Goal: Transaction & Acquisition: Purchase product/service

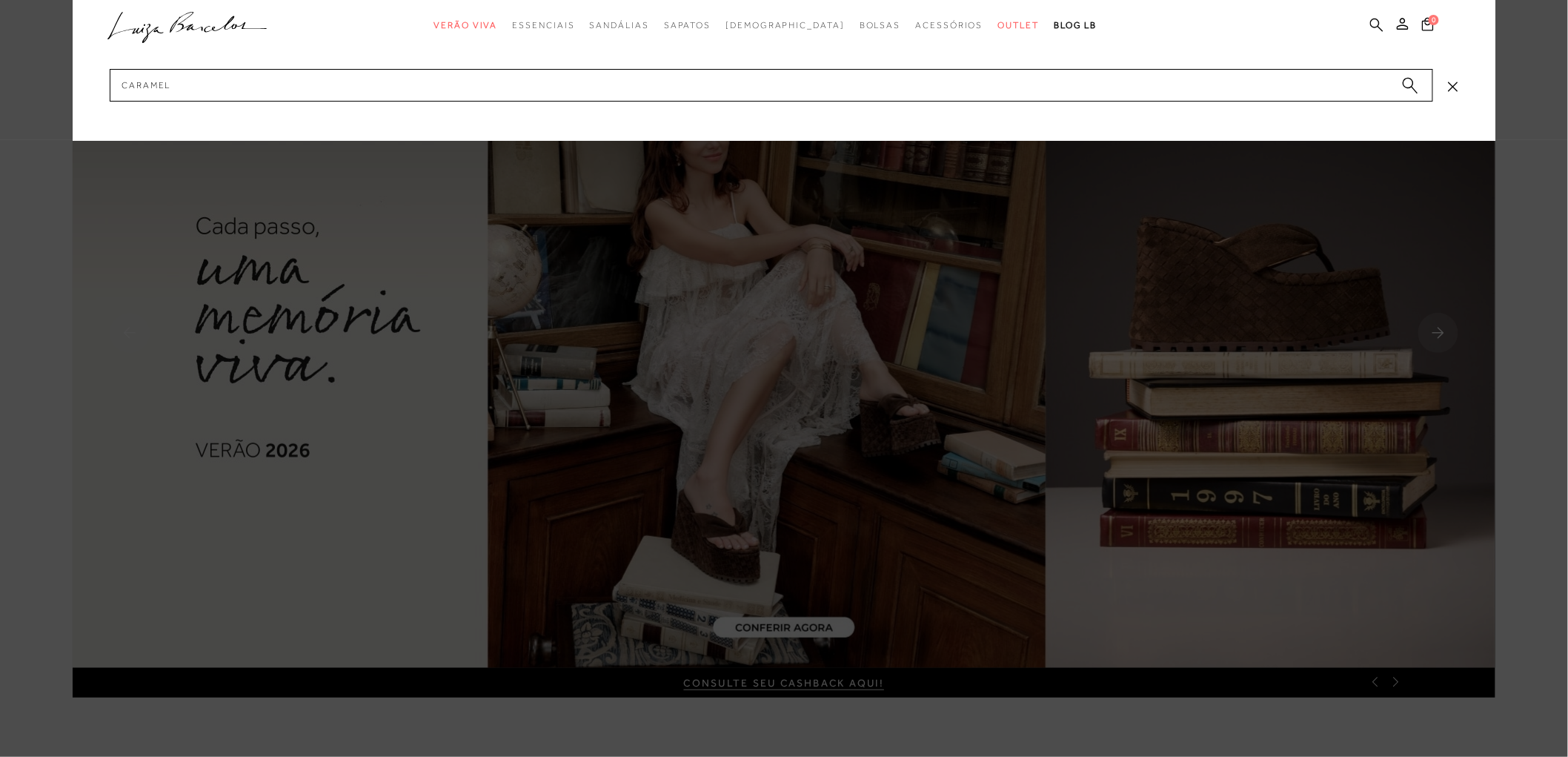
type input "caramelo"
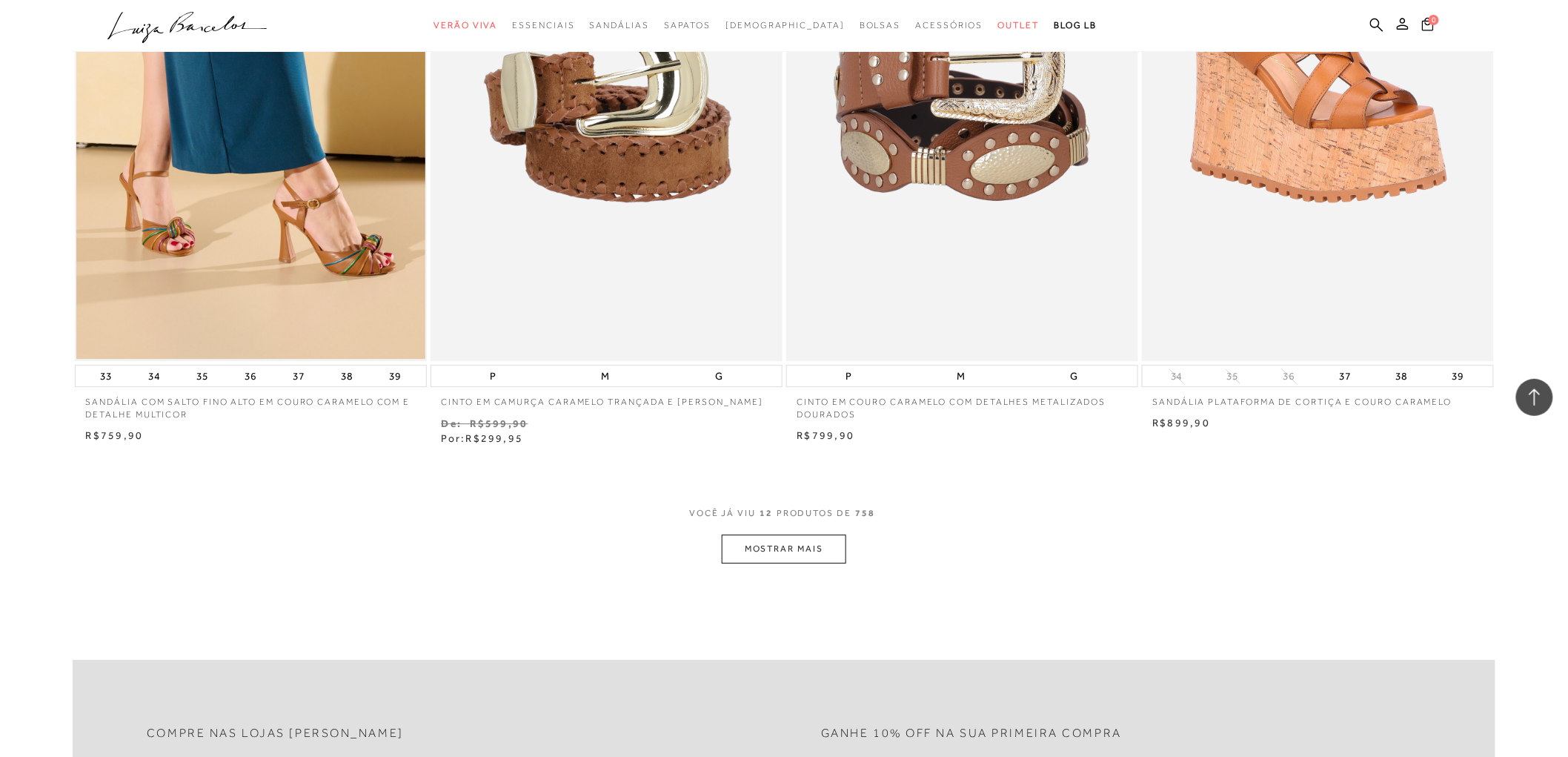
scroll to position [1894, 0]
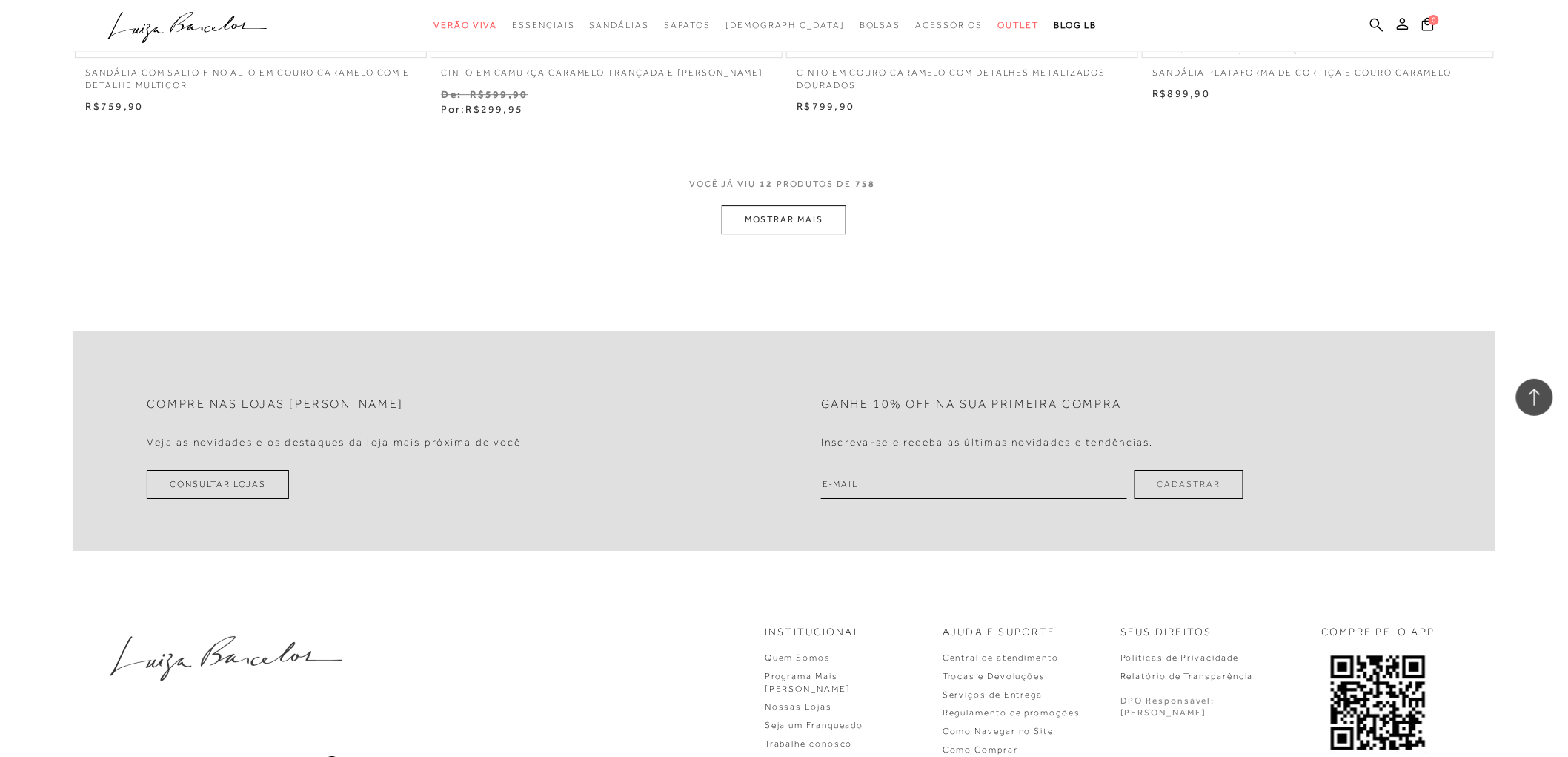
click at [803, 223] on button "MOSTRAR MAIS" at bounding box center [784, 219] width 124 height 29
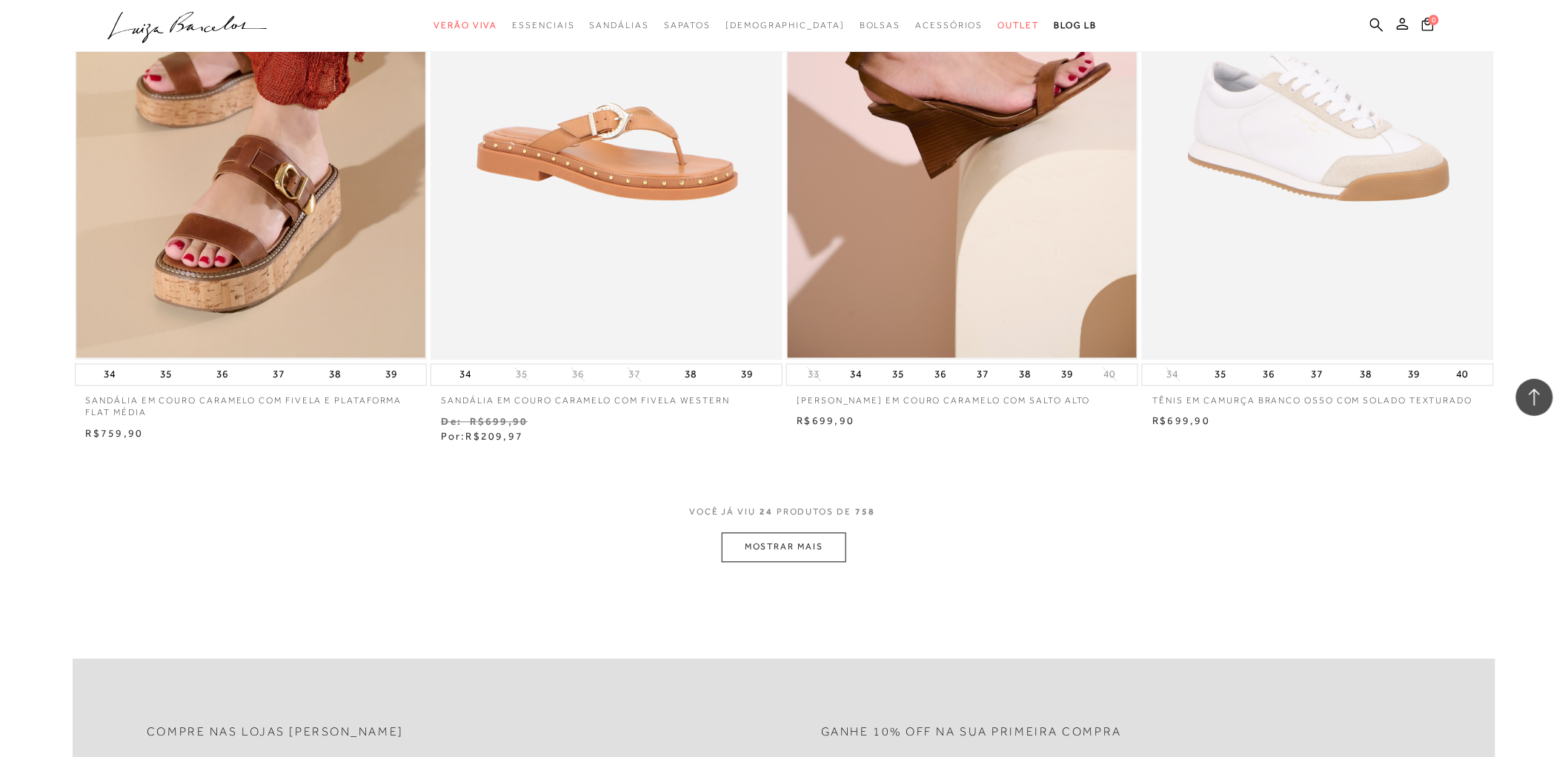
scroll to position [3789, 0]
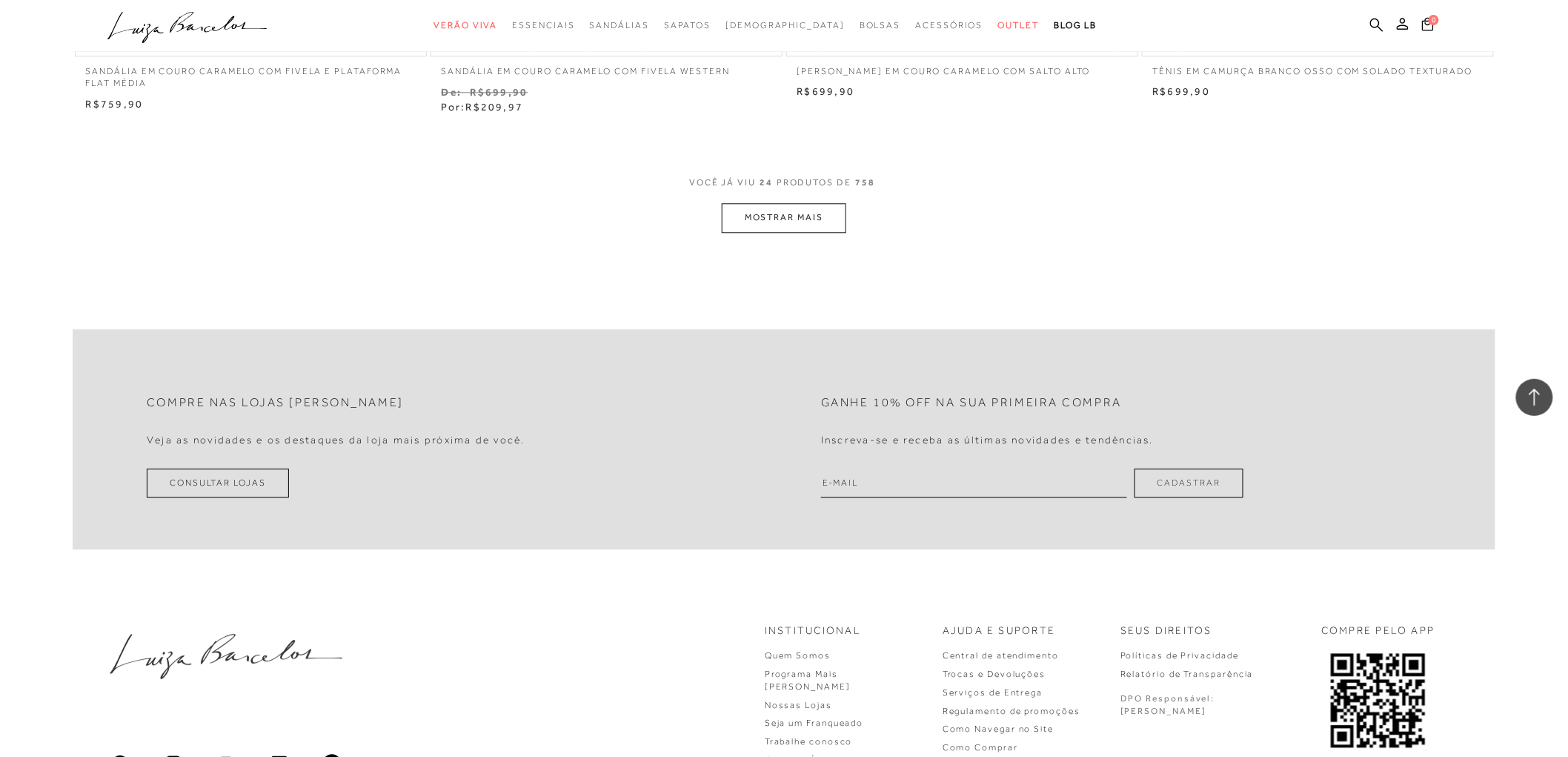
click at [780, 222] on button "MOSTRAR MAIS" at bounding box center [784, 217] width 124 height 29
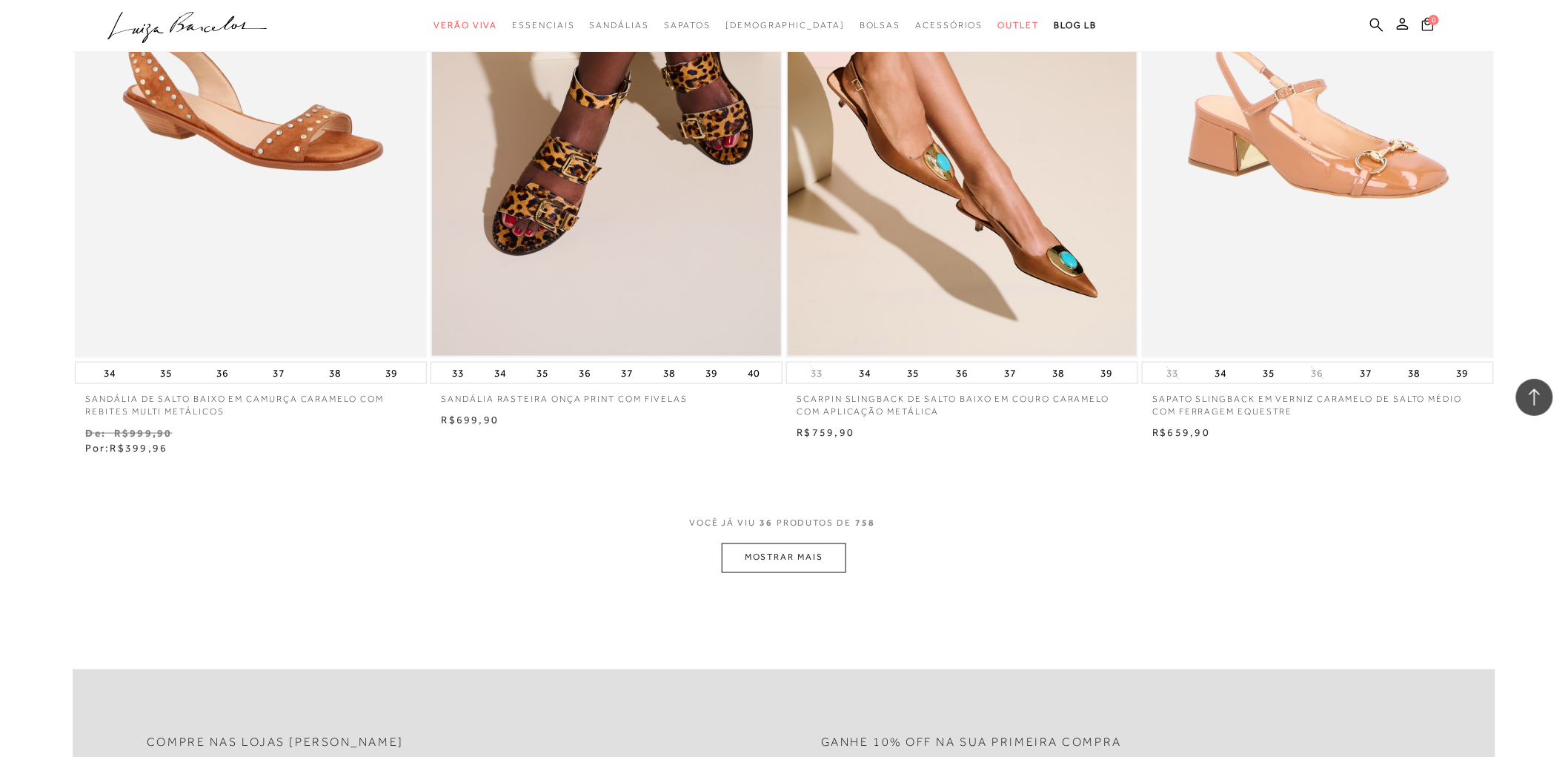
scroll to position [5436, 0]
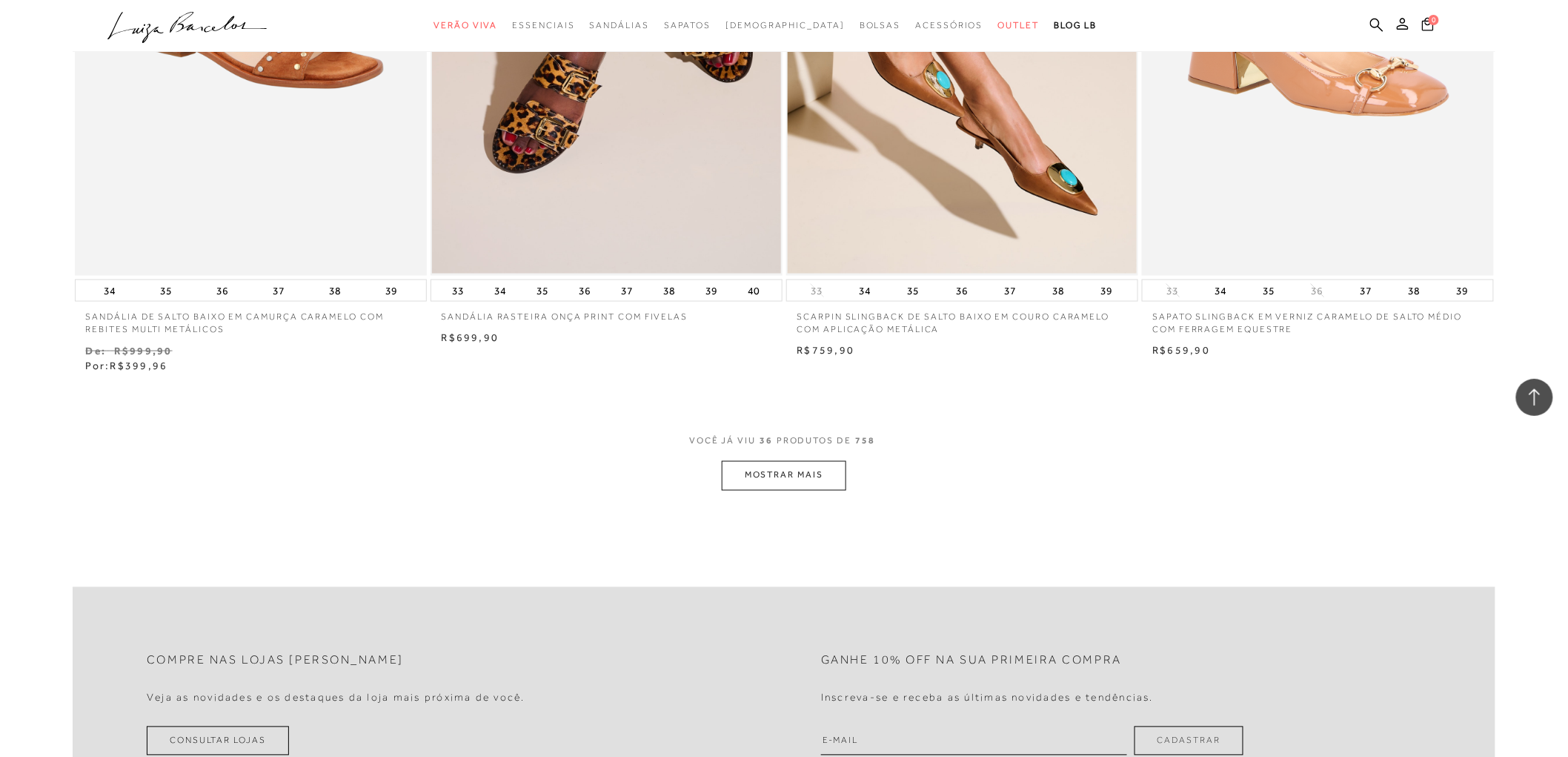
click at [744, 483] on button "MOSTRAR MAIS" at bounding box center [784, 475] width 124 height 29
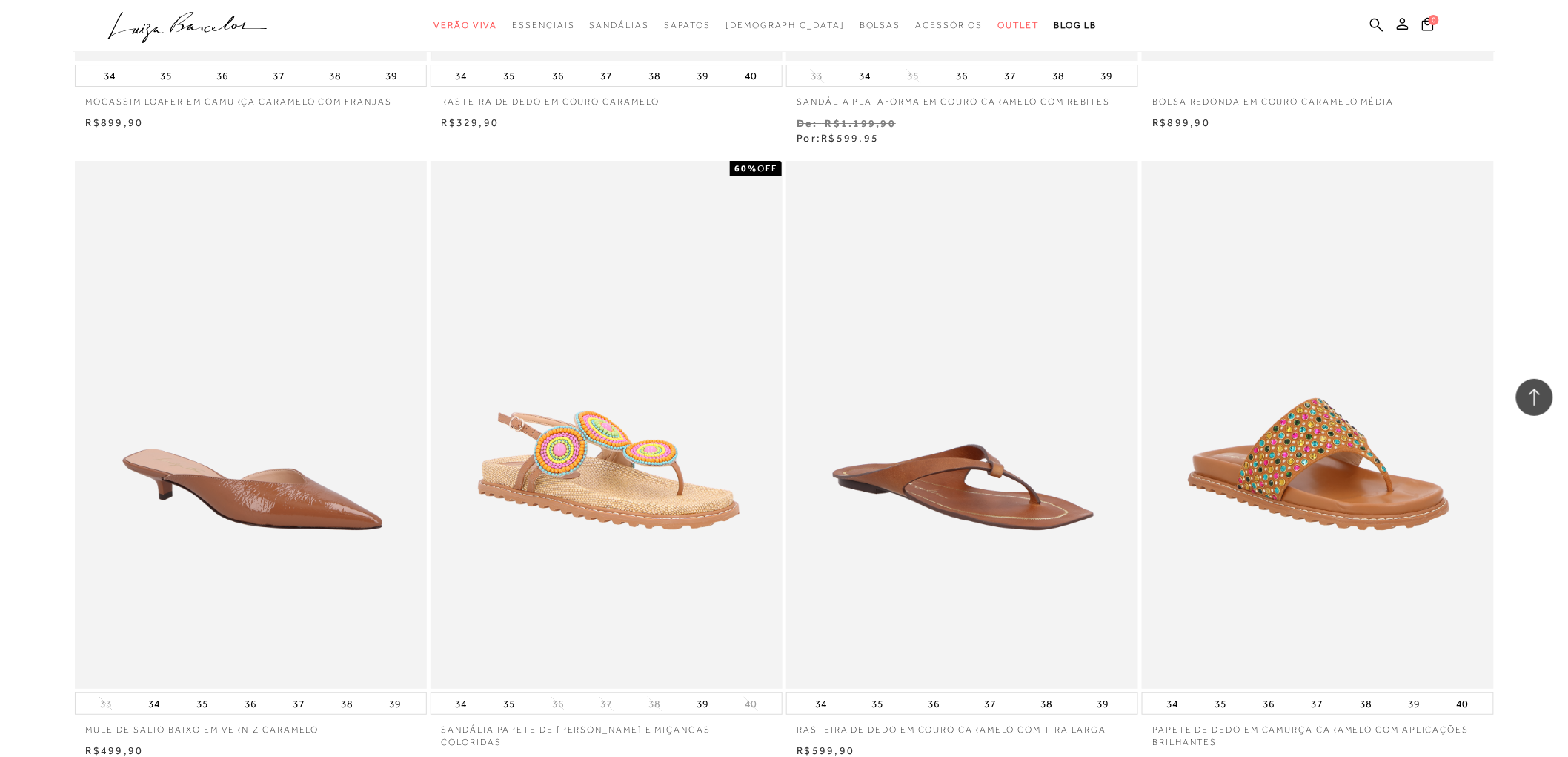
scroll to position [7248, 0]
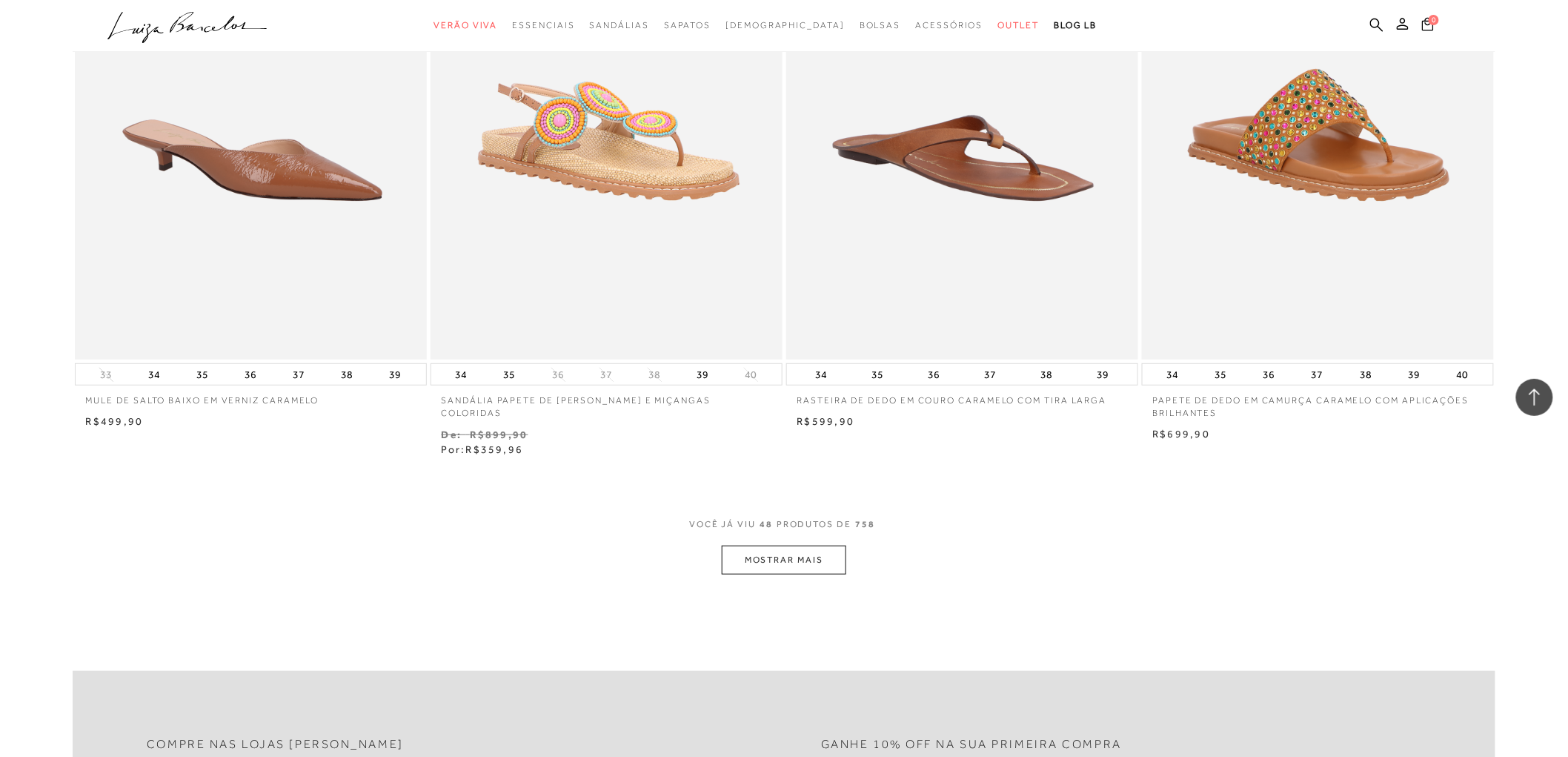
click at [776, 550] on button "MOSTRAR MAIS" at bounding box center [784, 560] width 124 height 29
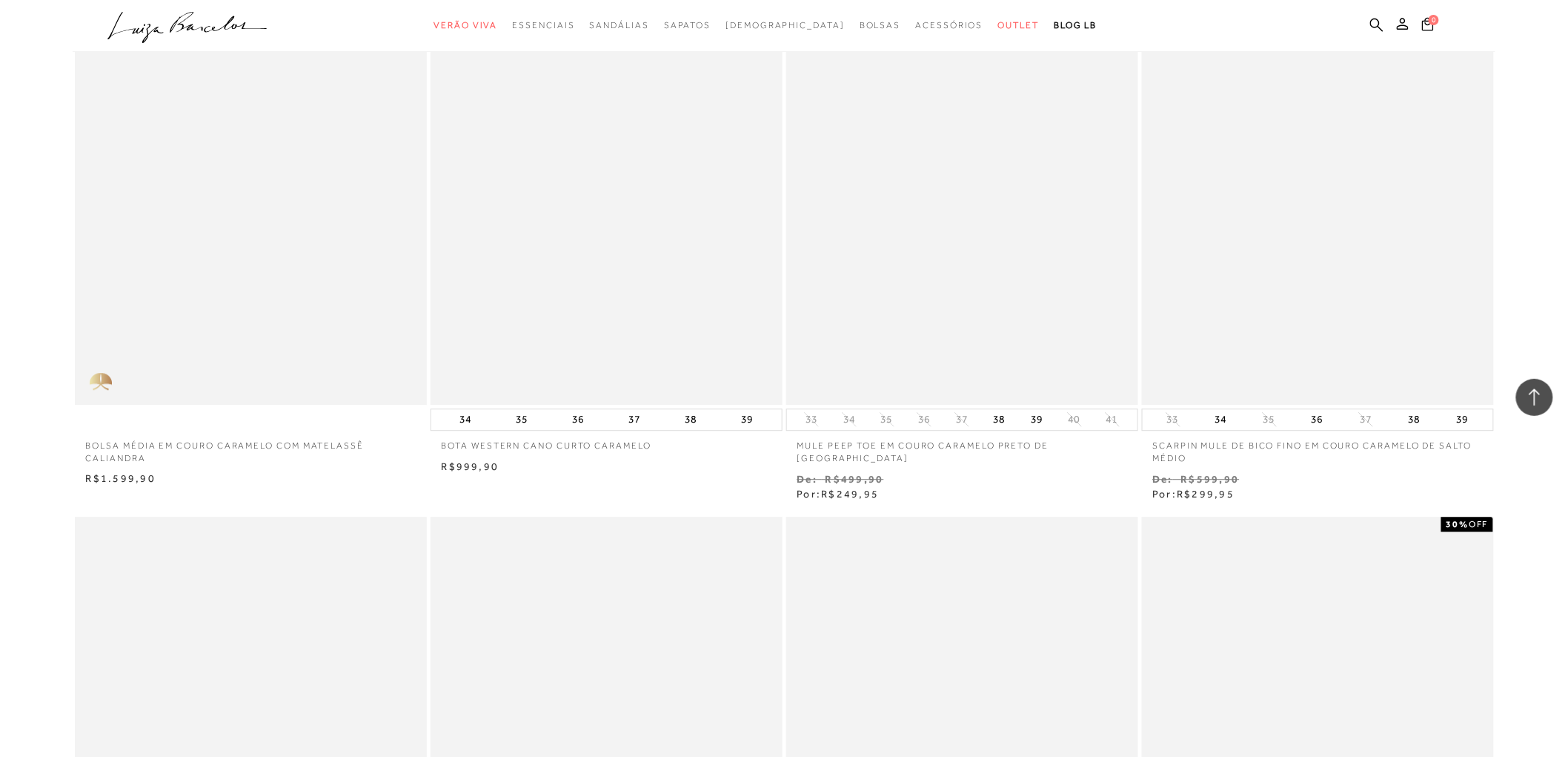
scroll to position [7908, 0]
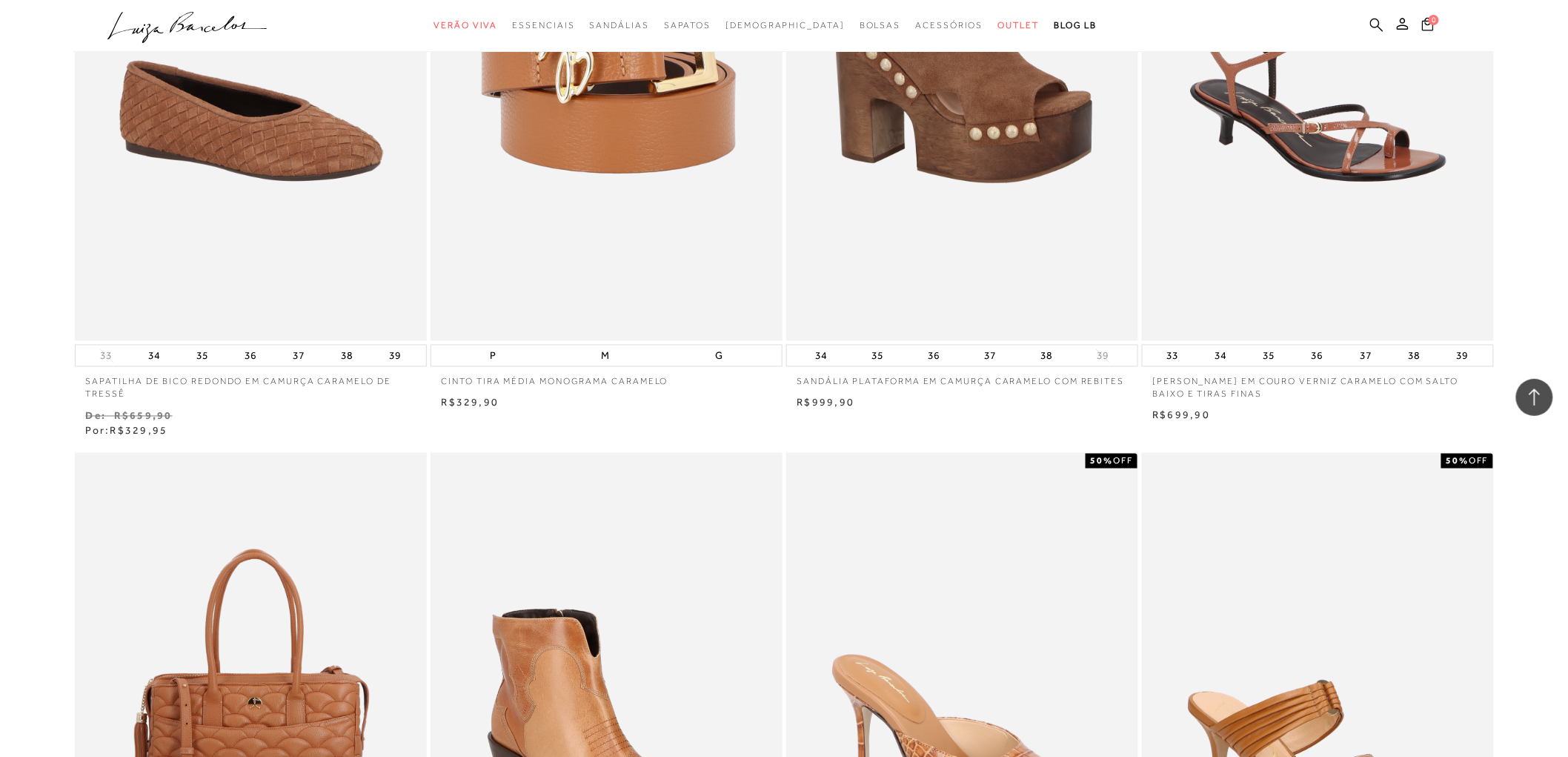
click at [1376, 20] on icon at bounding box center [1376, 25] width 13 height 14
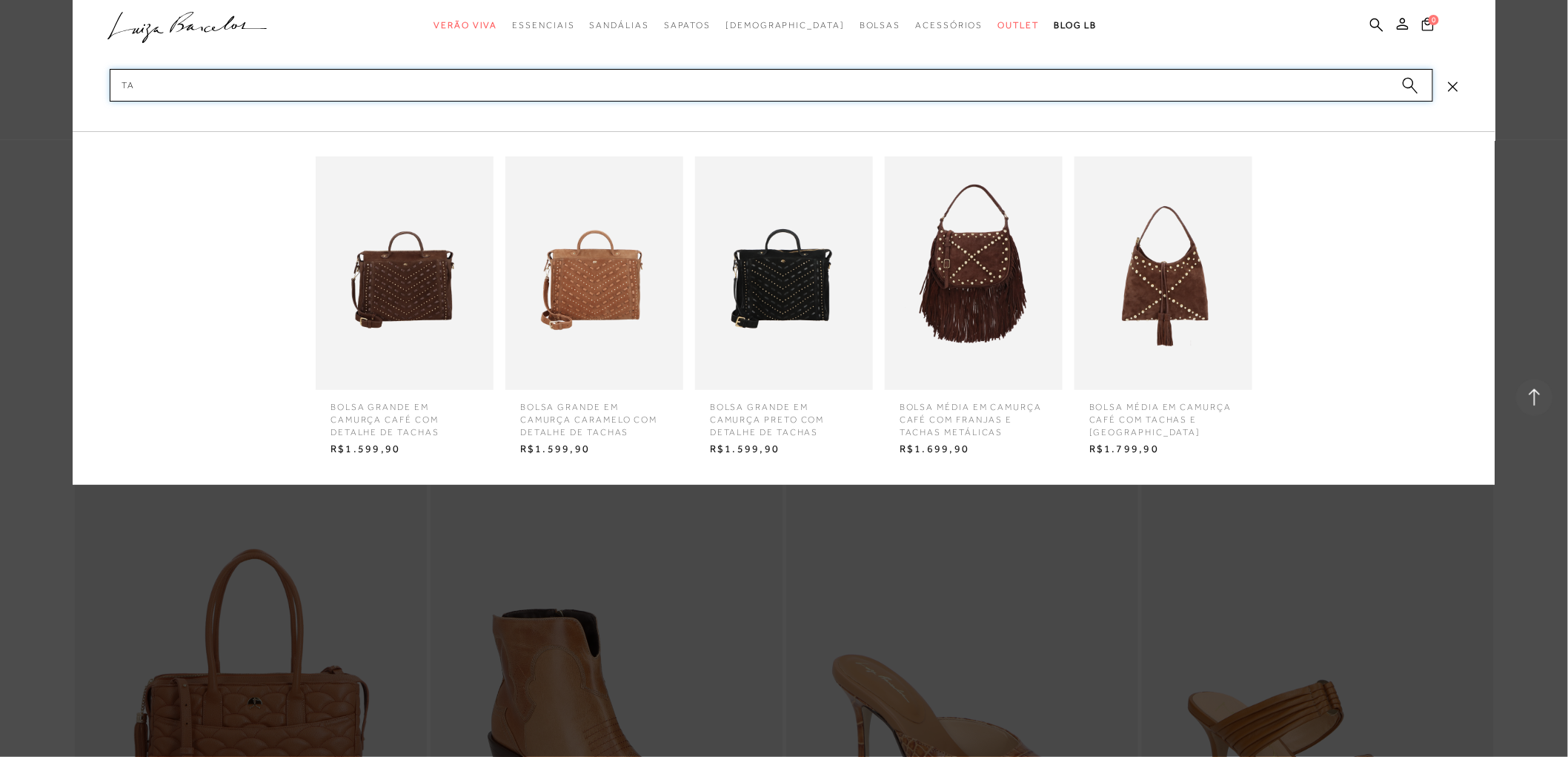
type input "t"
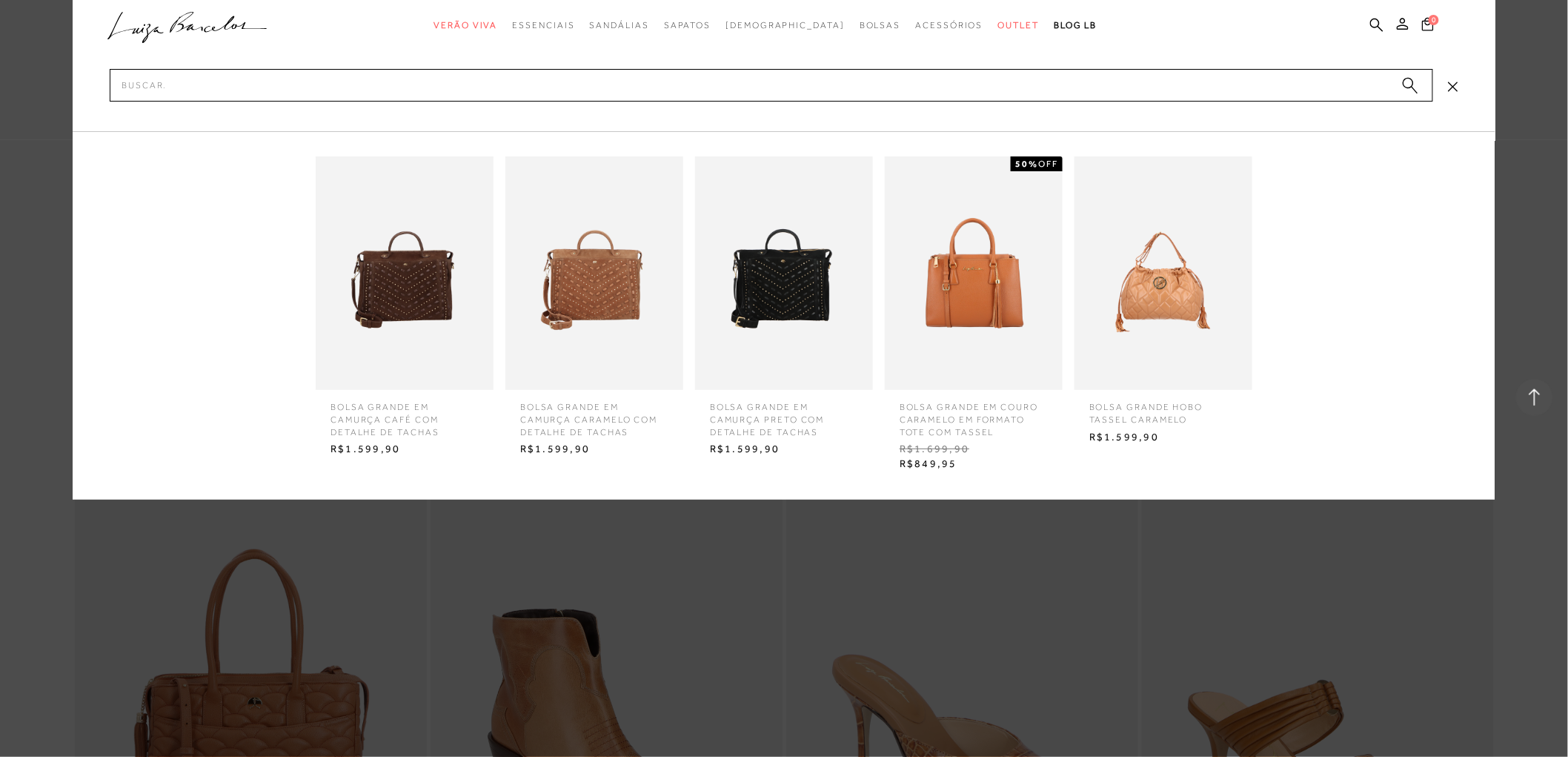
click at [172, 30] on icon at bounding box center [186, 22] width 33 height 21
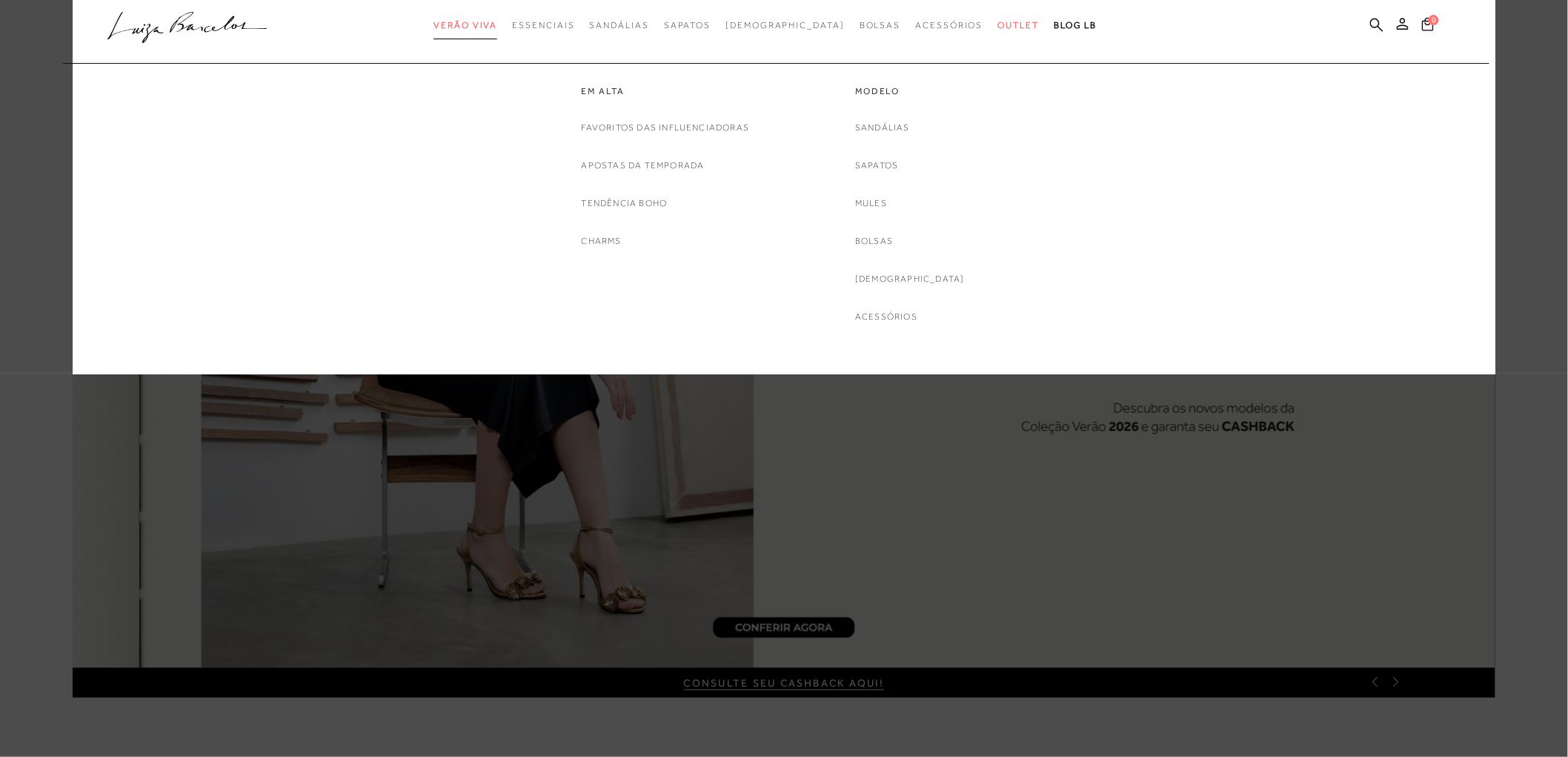
click at [497, 30] on span "Verão Viva" at bounding box center [465, 25] width 64 height 10
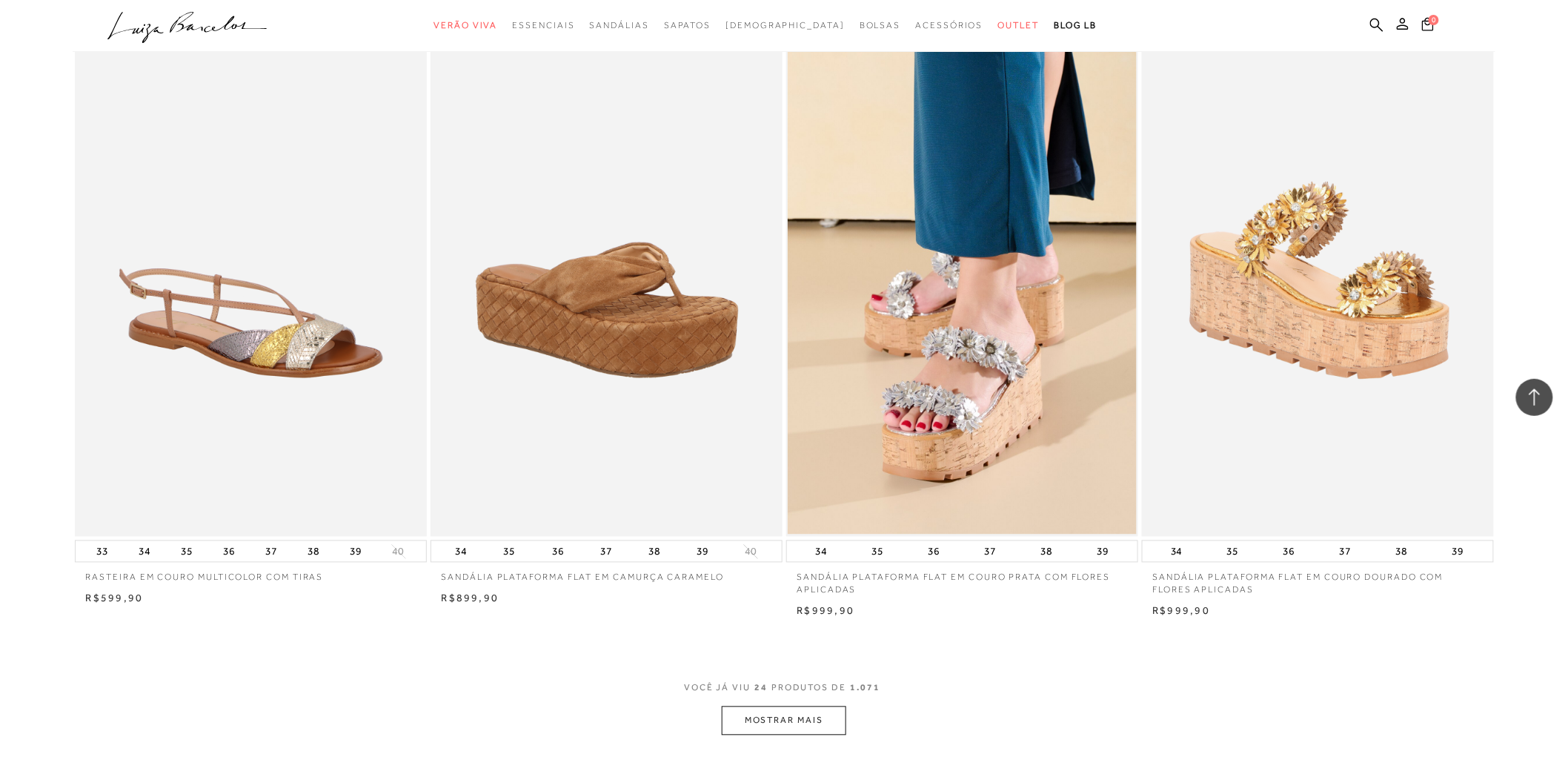
scroll to position [3707, 0]
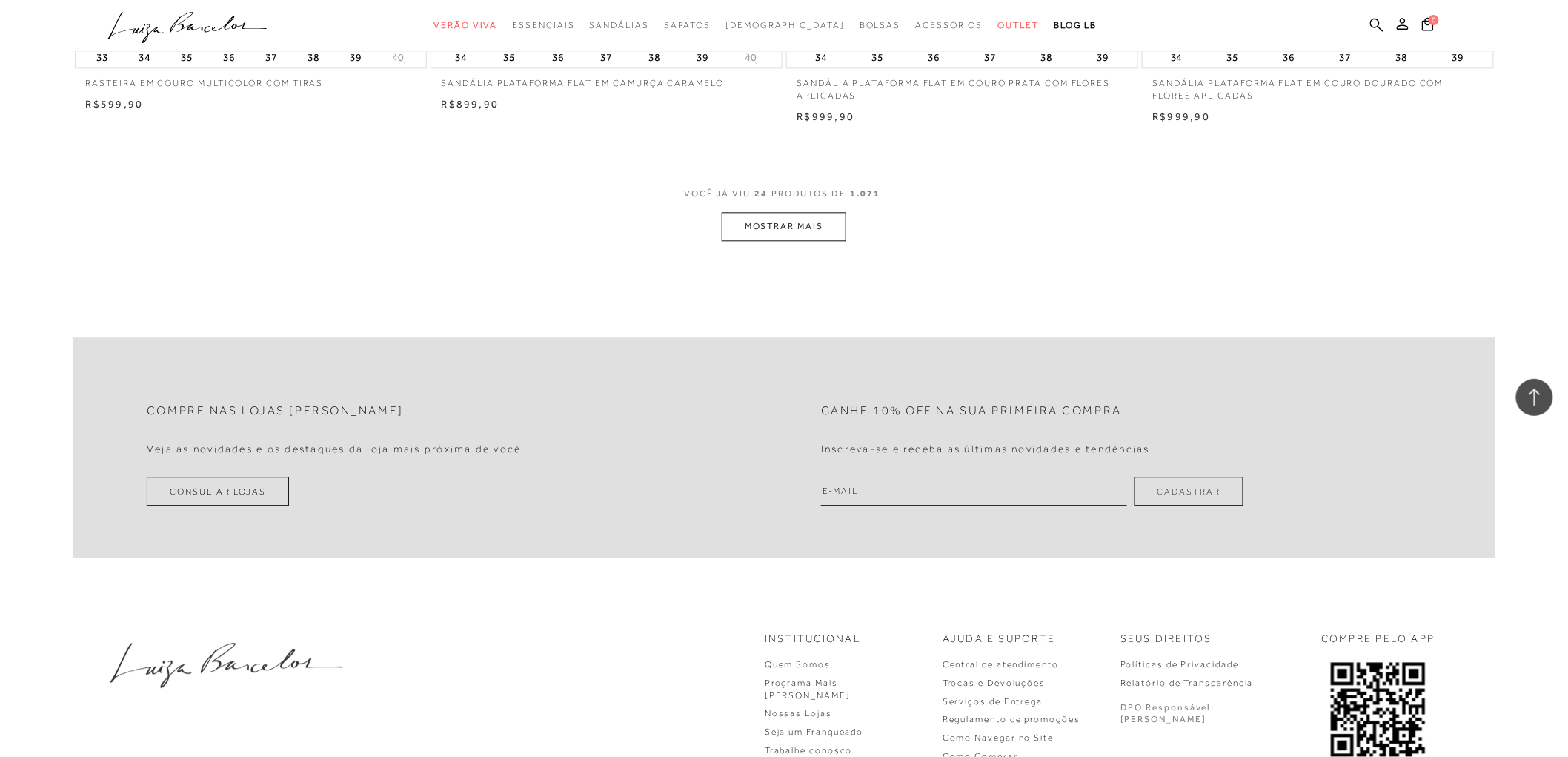
click at [810, 233] on button "MOSTRAR MAIS" at bounding box center [784, 226] width 124 height 29
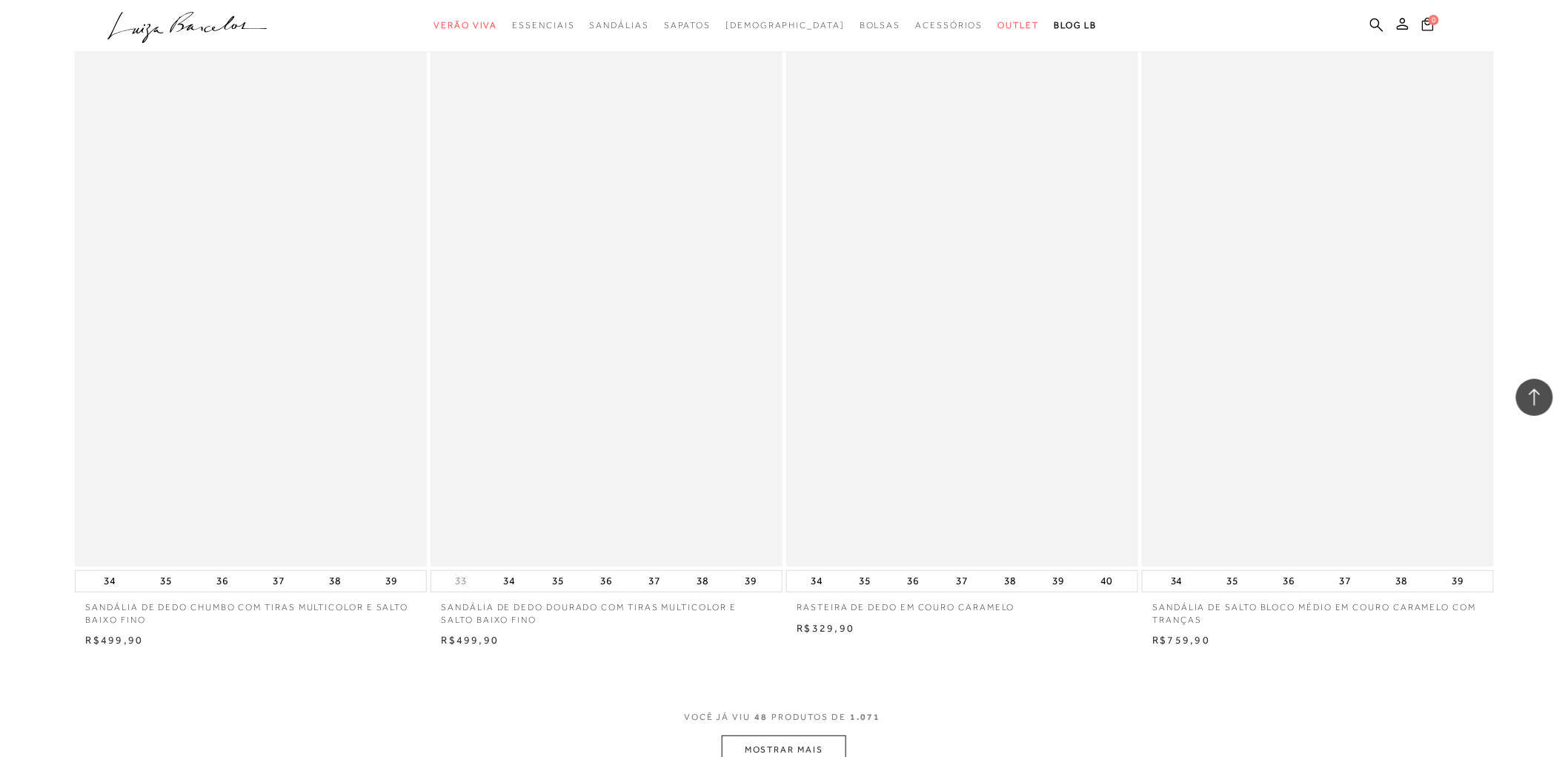
scroll to position [7002, 0]
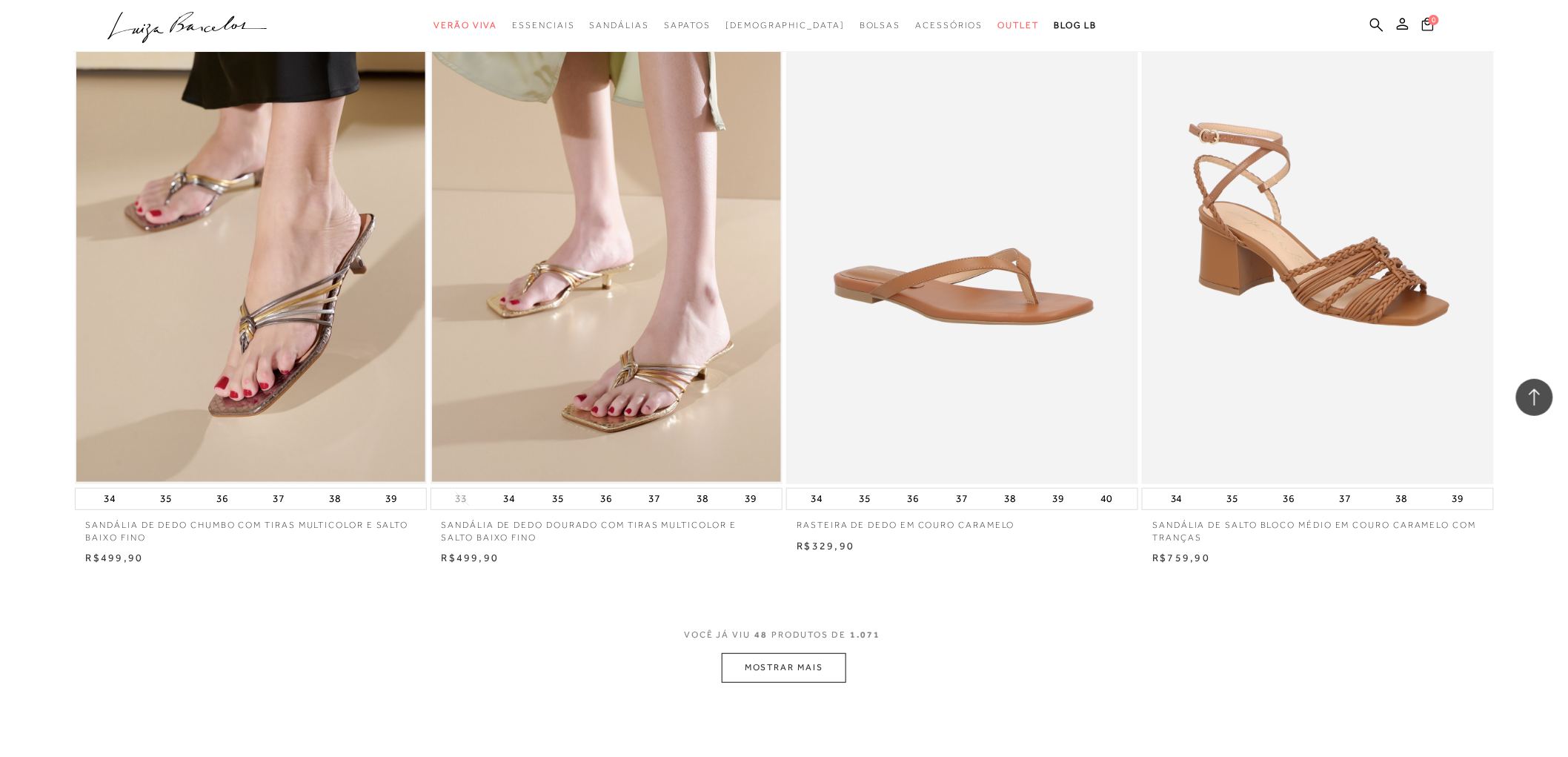
click at [810, 670] on button "MOSTRAR MAIS" at bounding box center [784, 667] width 124 height 29
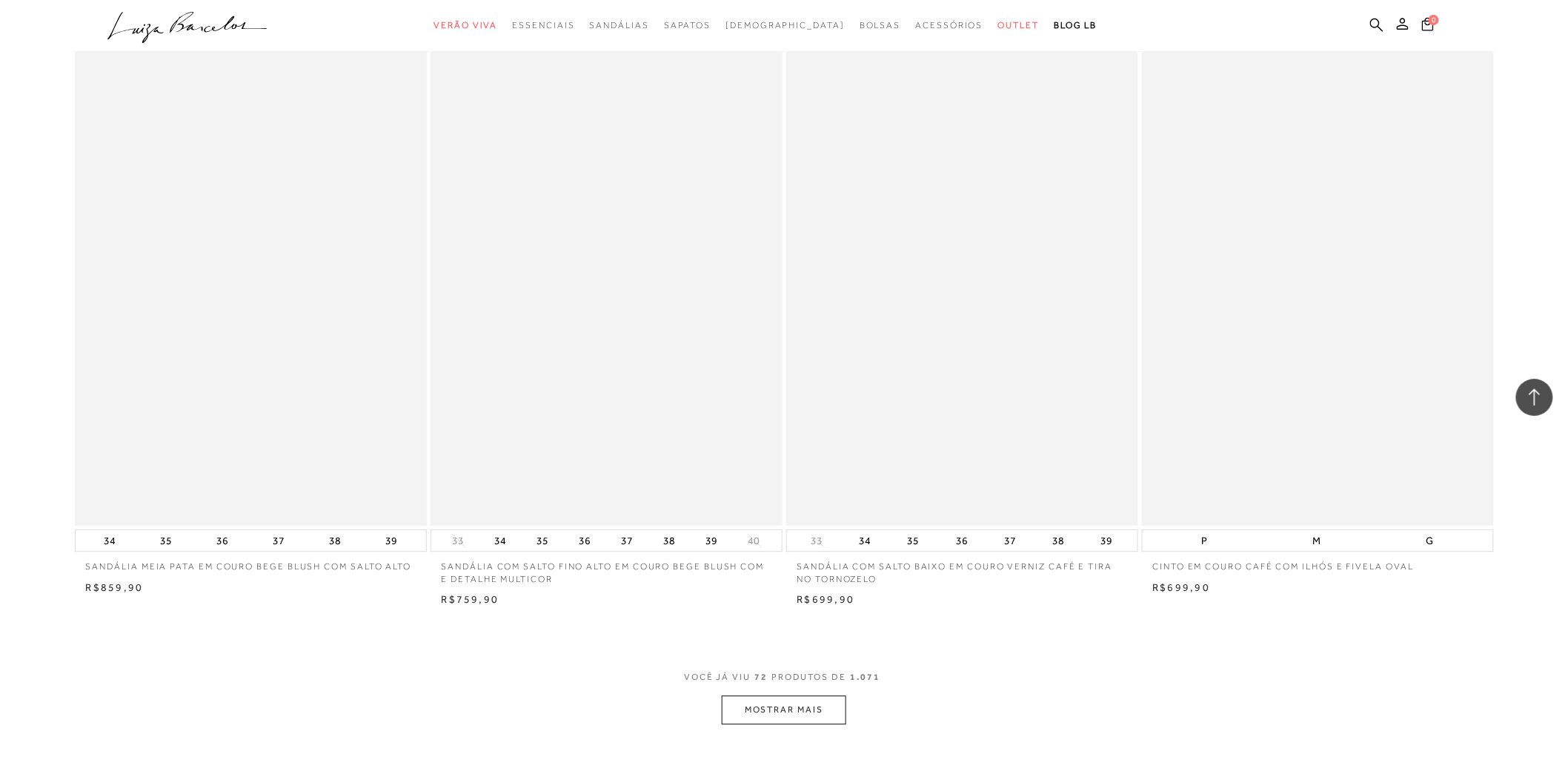
scroll to position [11038, 0]
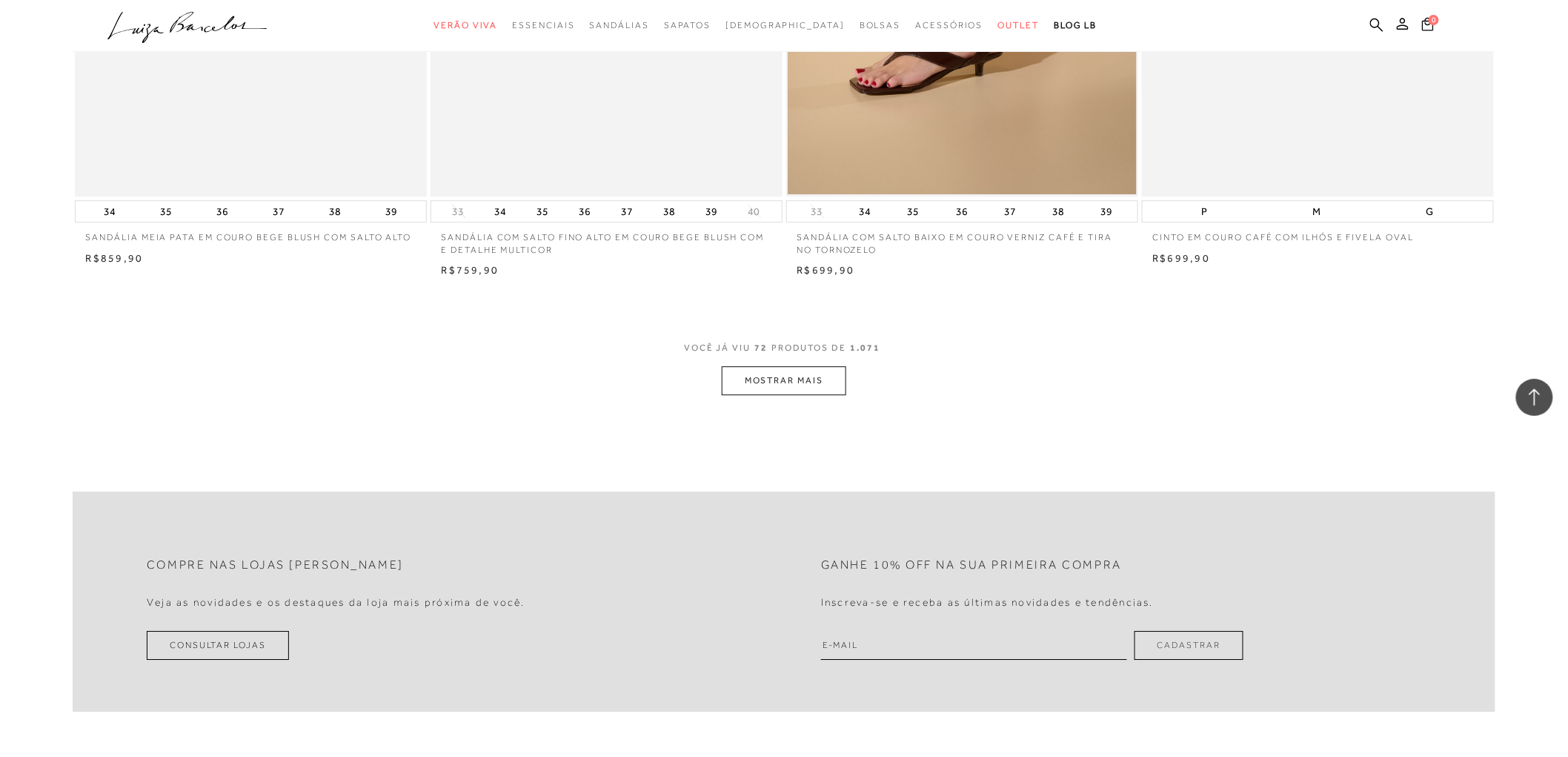
click at [811, 384] on button "MOSTRAR MAIS" at bounding box center [784, 380] width 124 height 29
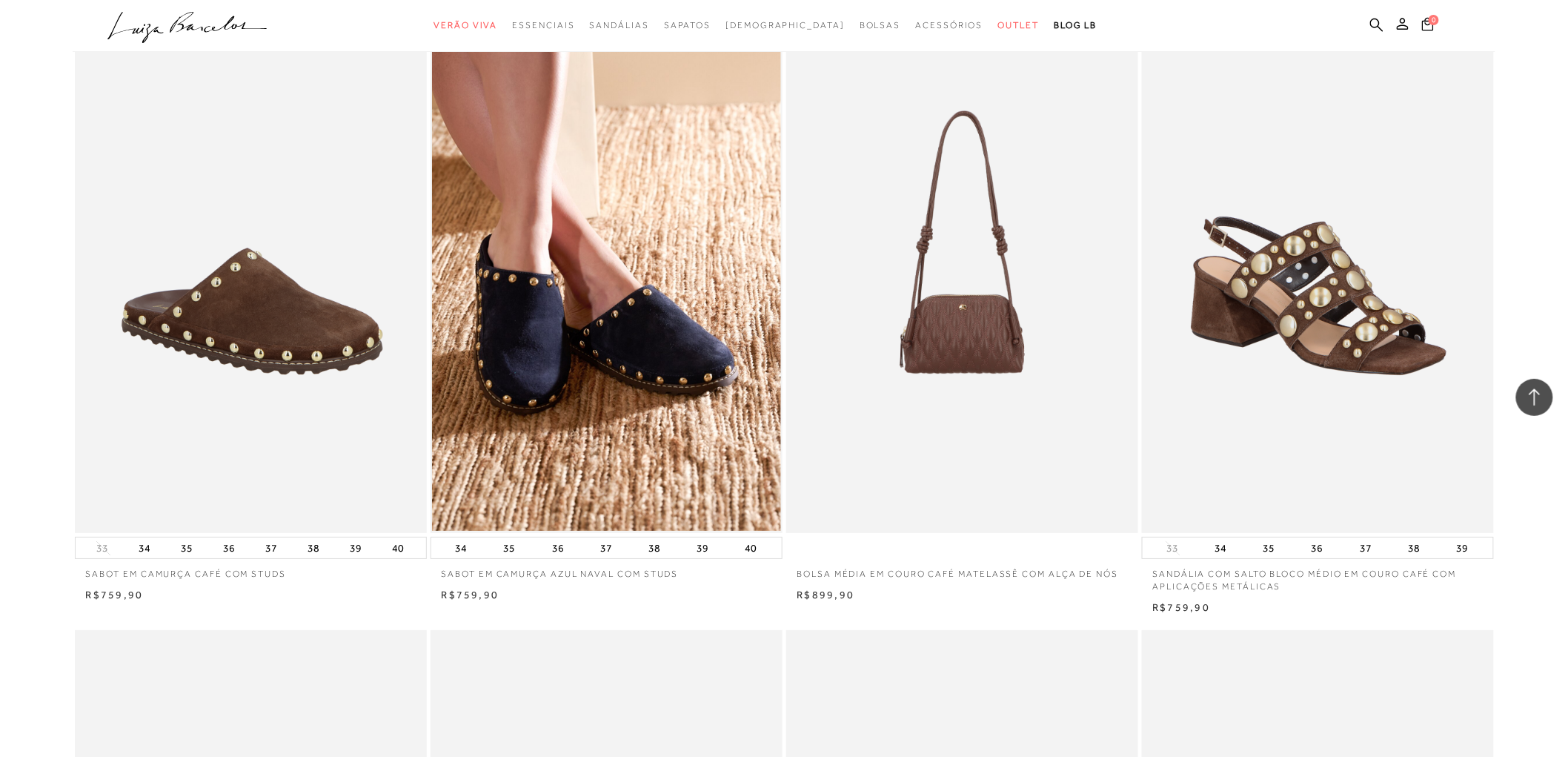
scroll to position [14499, 0]
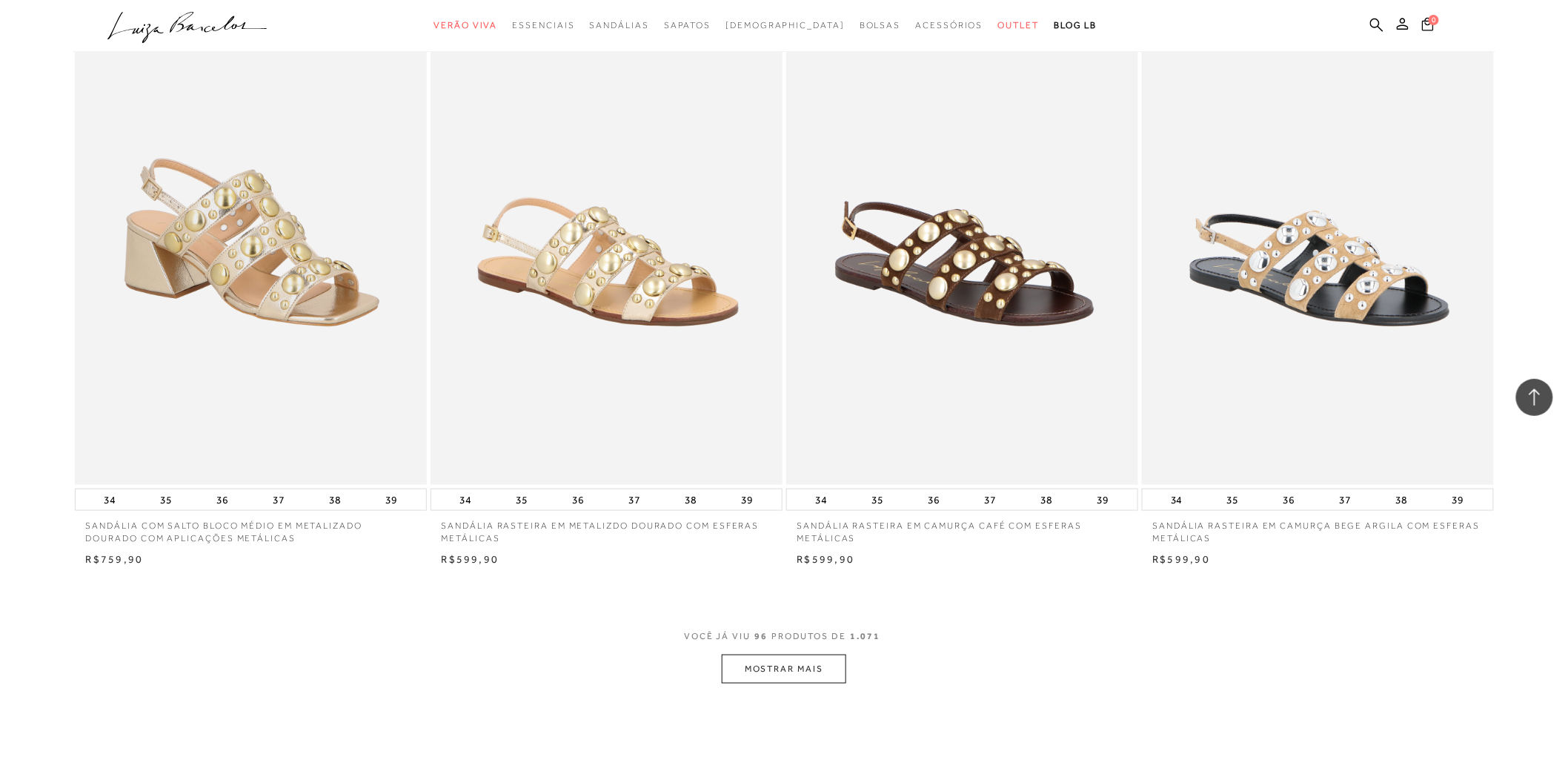
click at [794, 677] on button "MOSTRAR MAIS" at bounding box center [784, 668] width 124 height 29
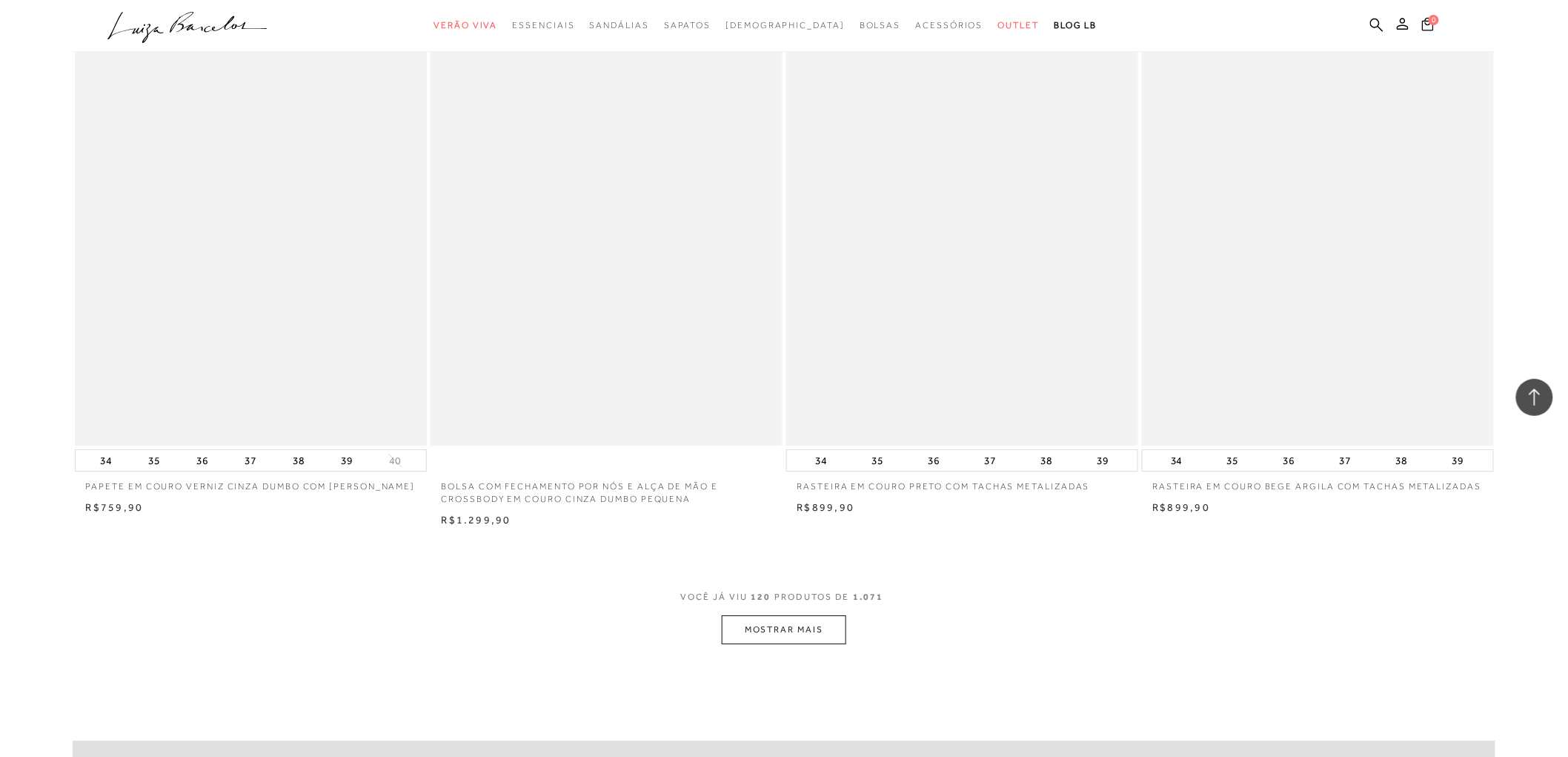
scroll to position [18368, 0]
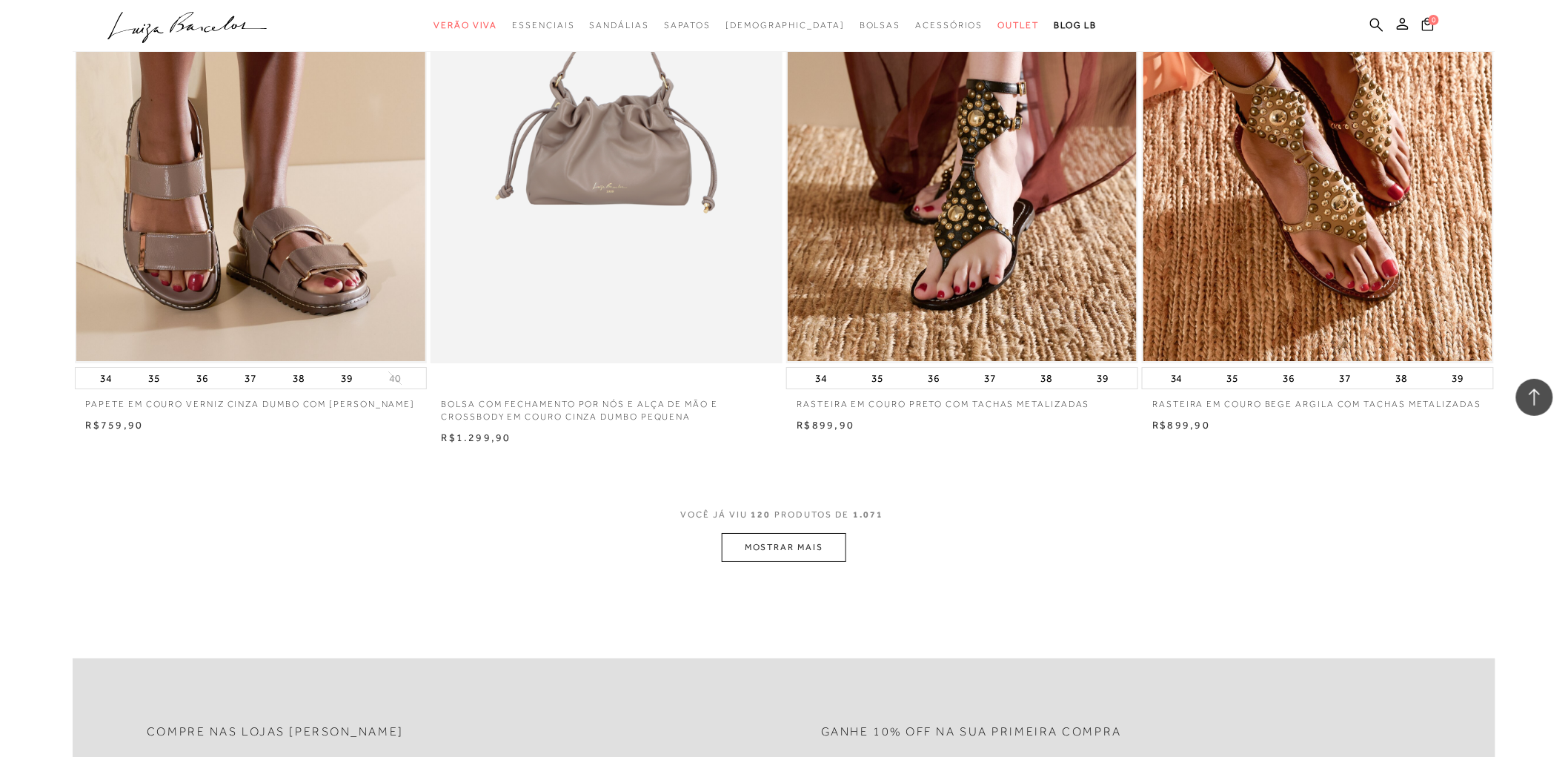
click at [793, 559] on button "MOSTRAR MAIS" at bounding box center [784, 547] width 124 height 29
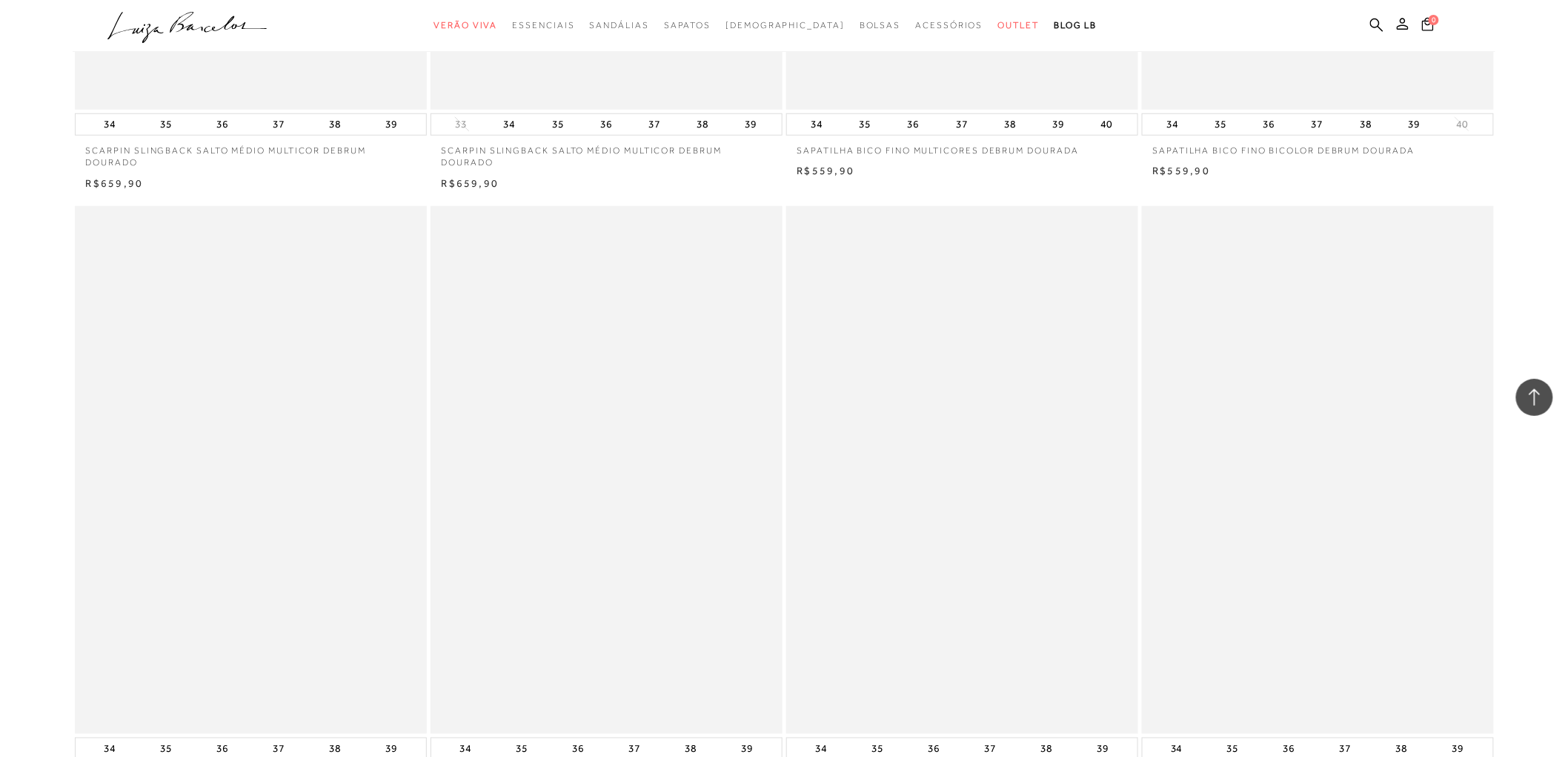
scroll to position [21993, 0]
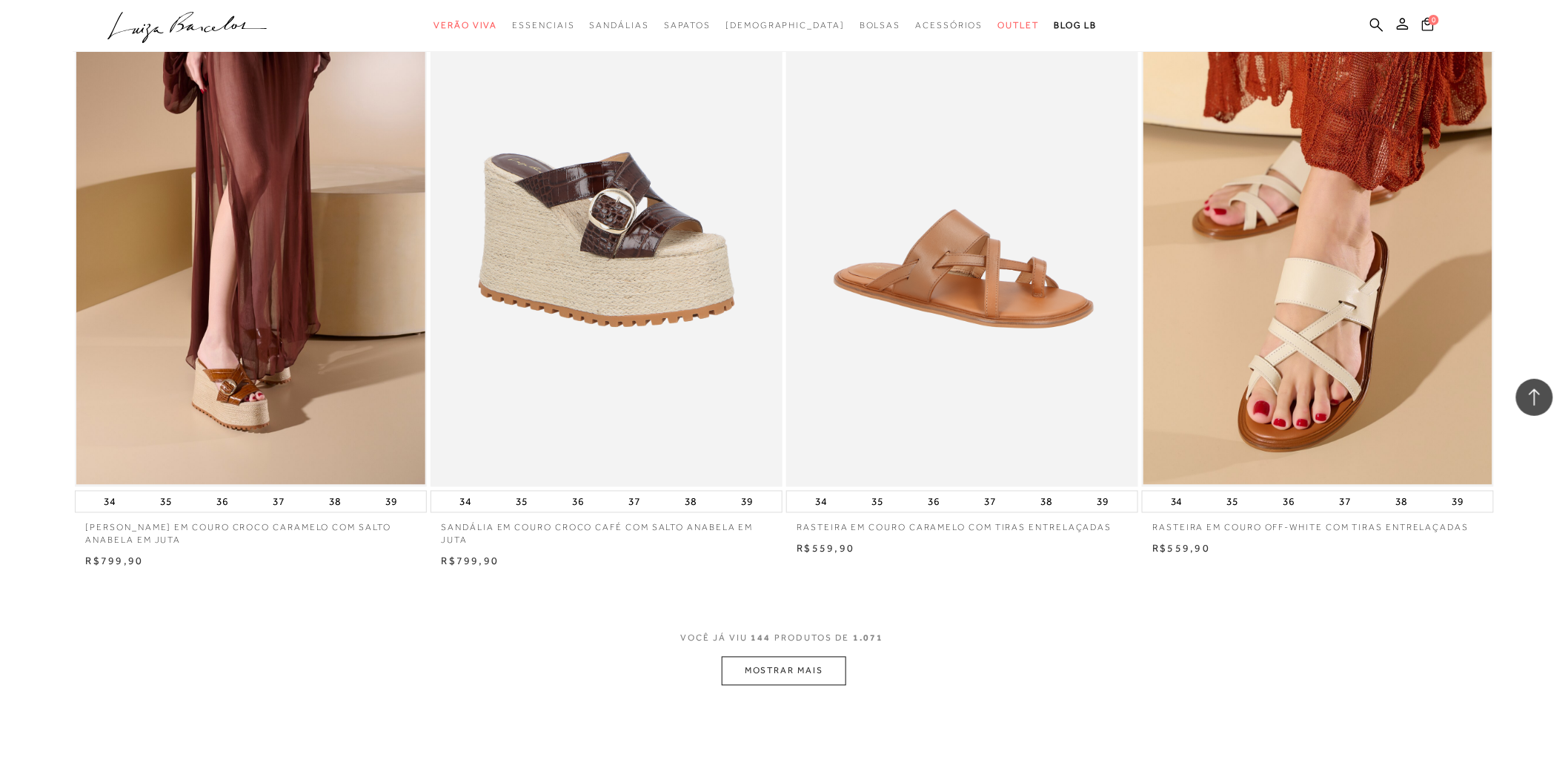
click at [776, 662] on button "MOSTRAR MAIS" at bounding box center [784, 670] width 124 height 29
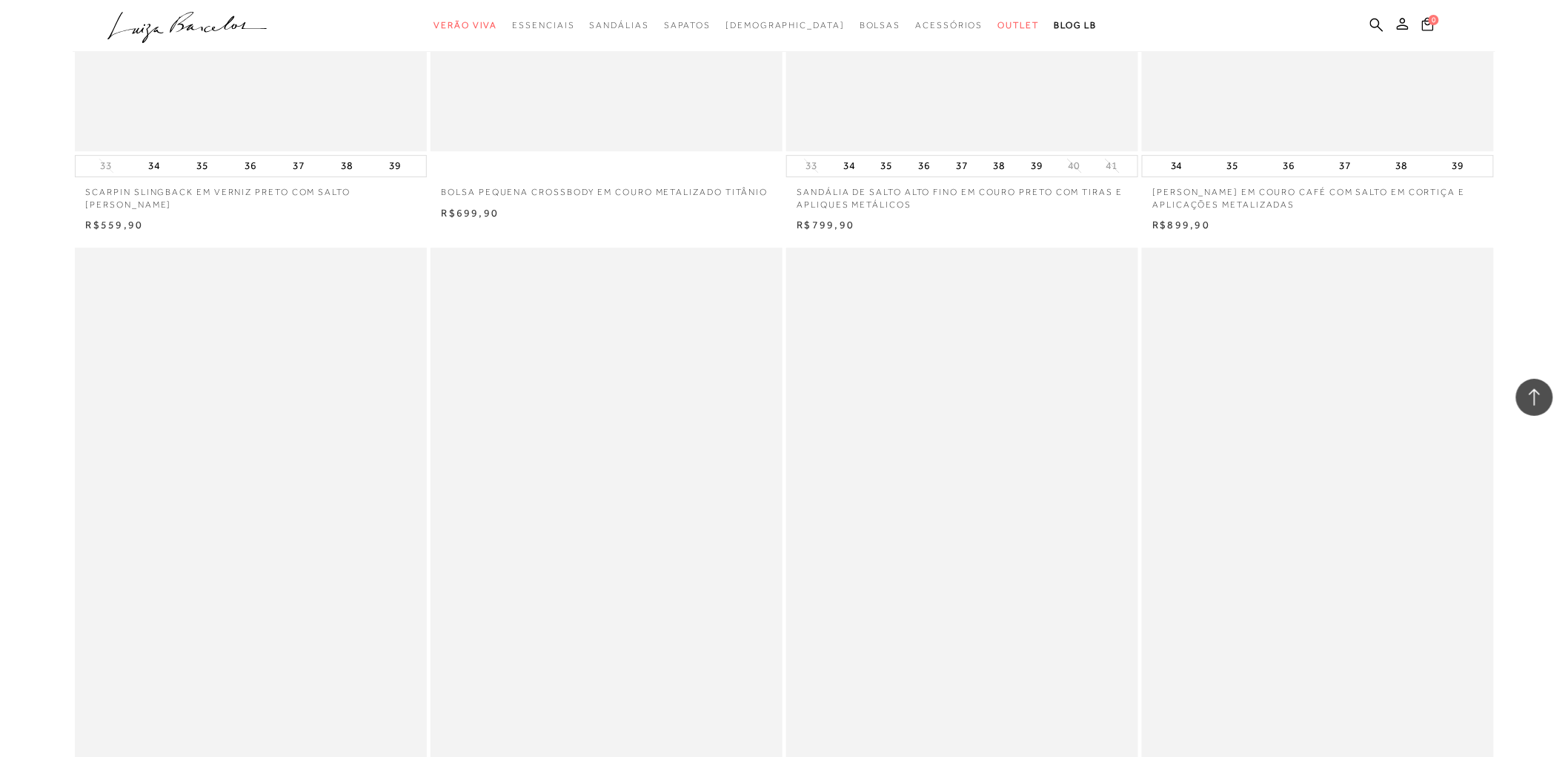
scroll to position [25864, 0]
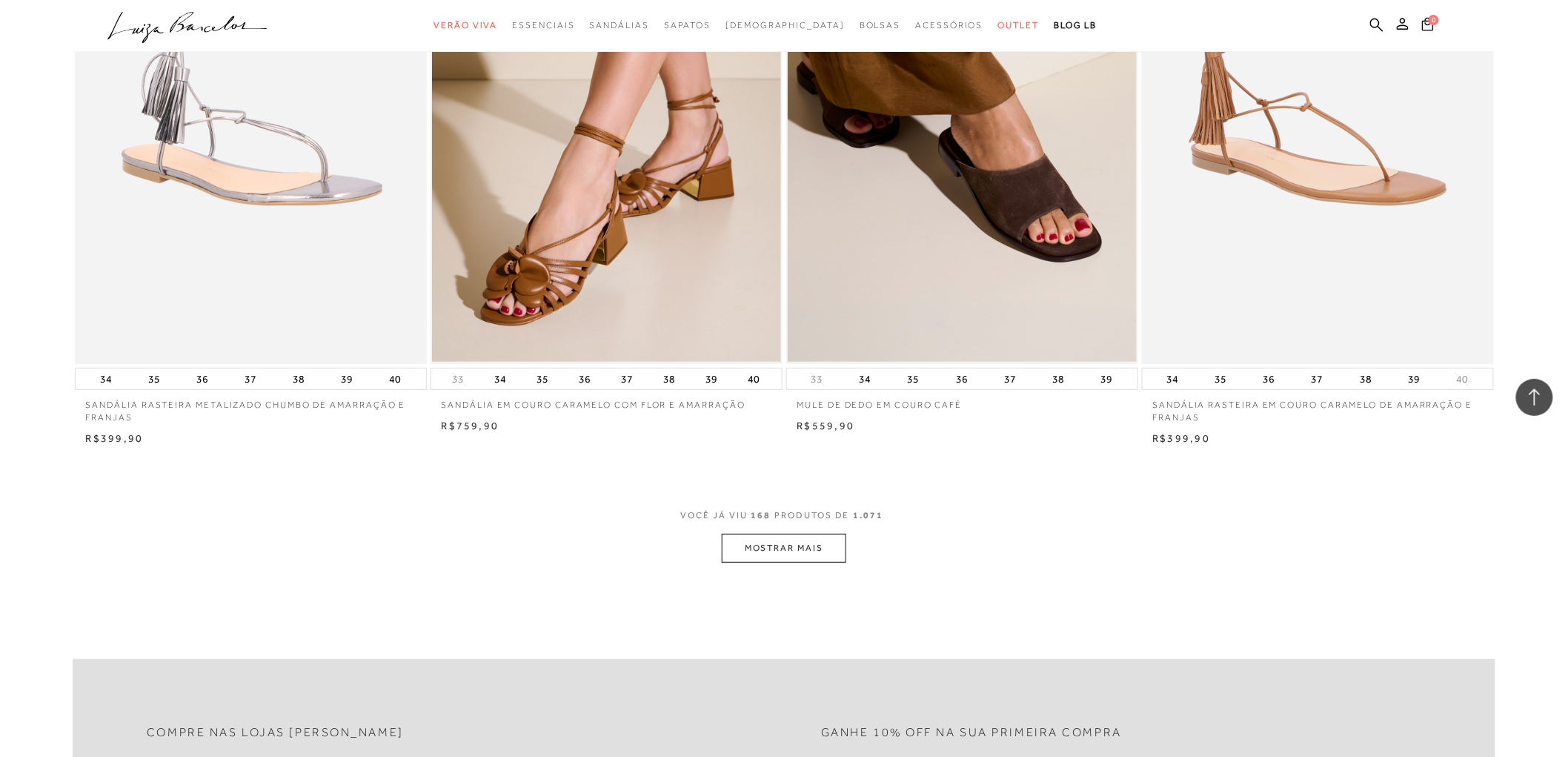
click at [794, 552] on button "MOSTRAR MAIS" at bounding box center [784, 548] width 124 height 29
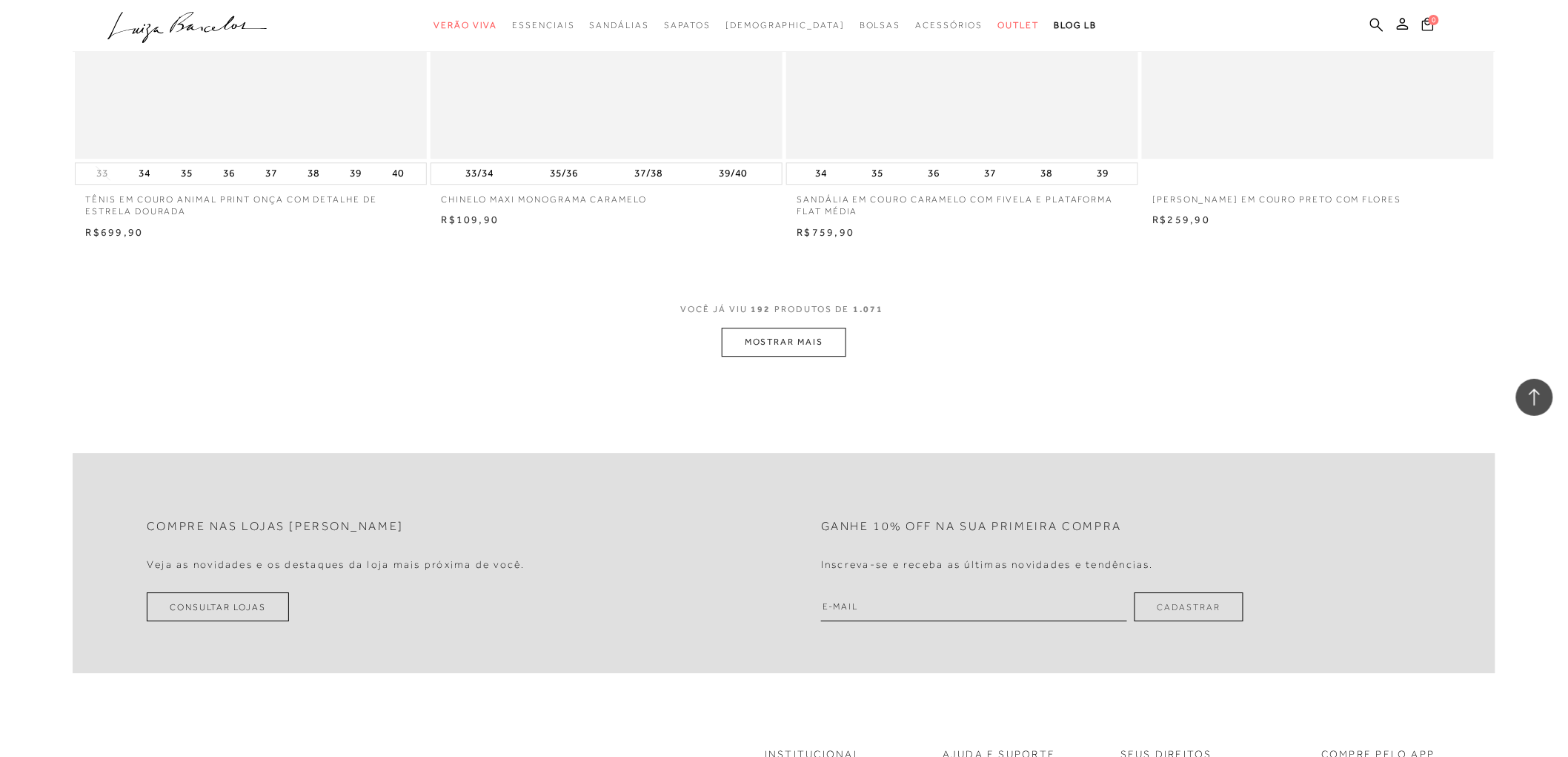
scroll to position [30066, 0]
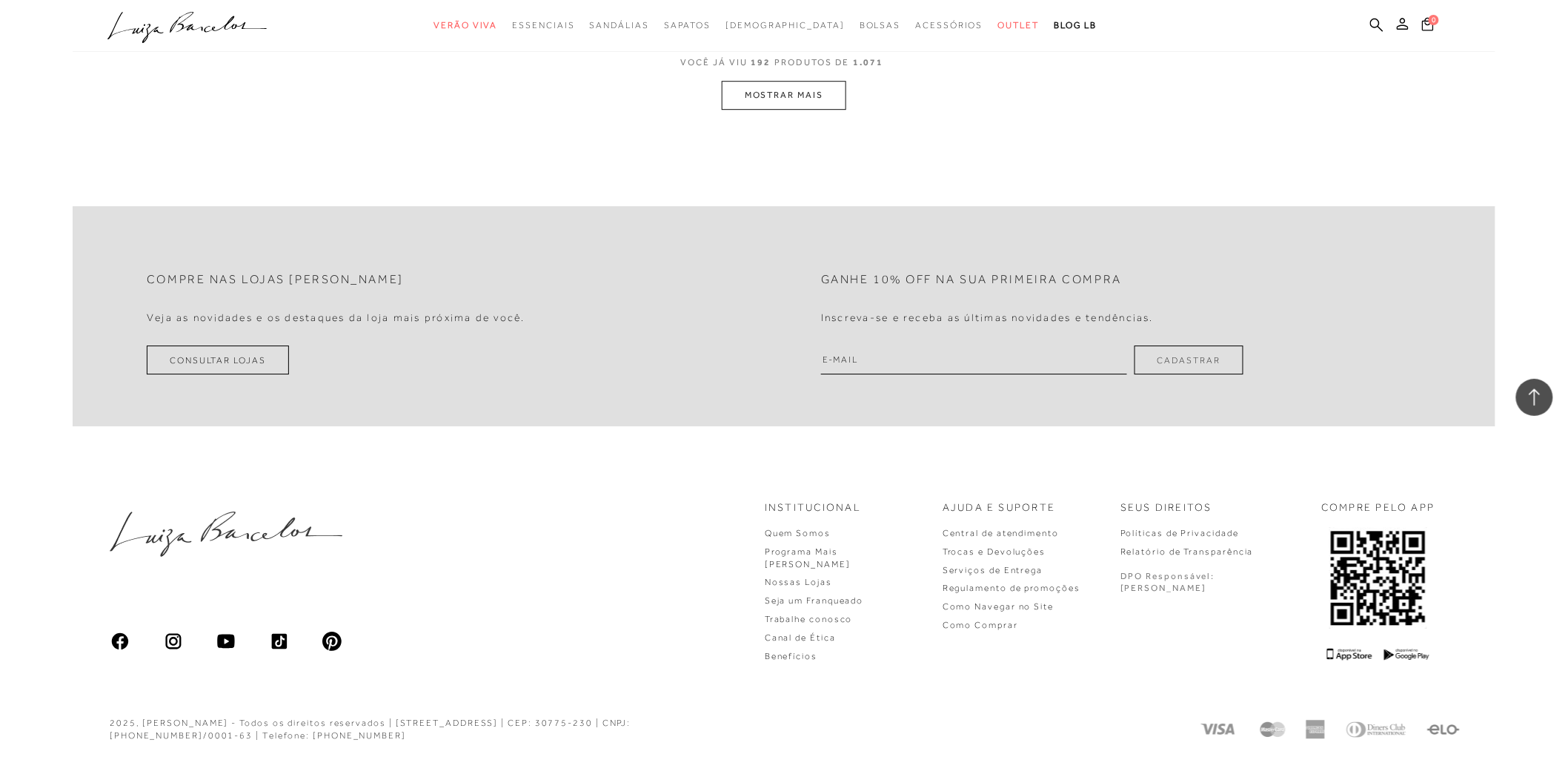
click at [753, 81] on button "MOSTRAR MAIS" at bounding box center [784, 95] width 124 height 29
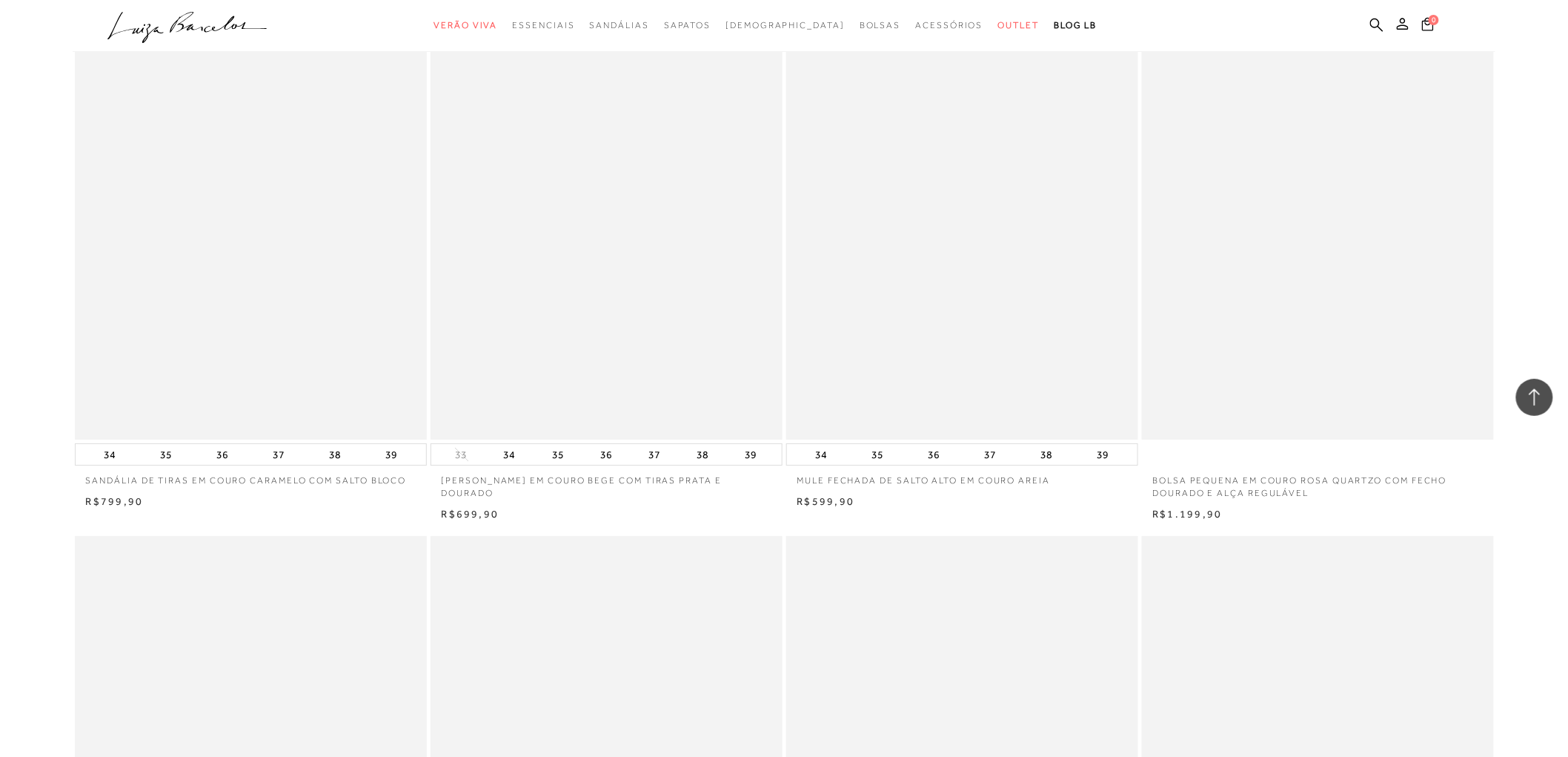
scroll to position [33239, 0]
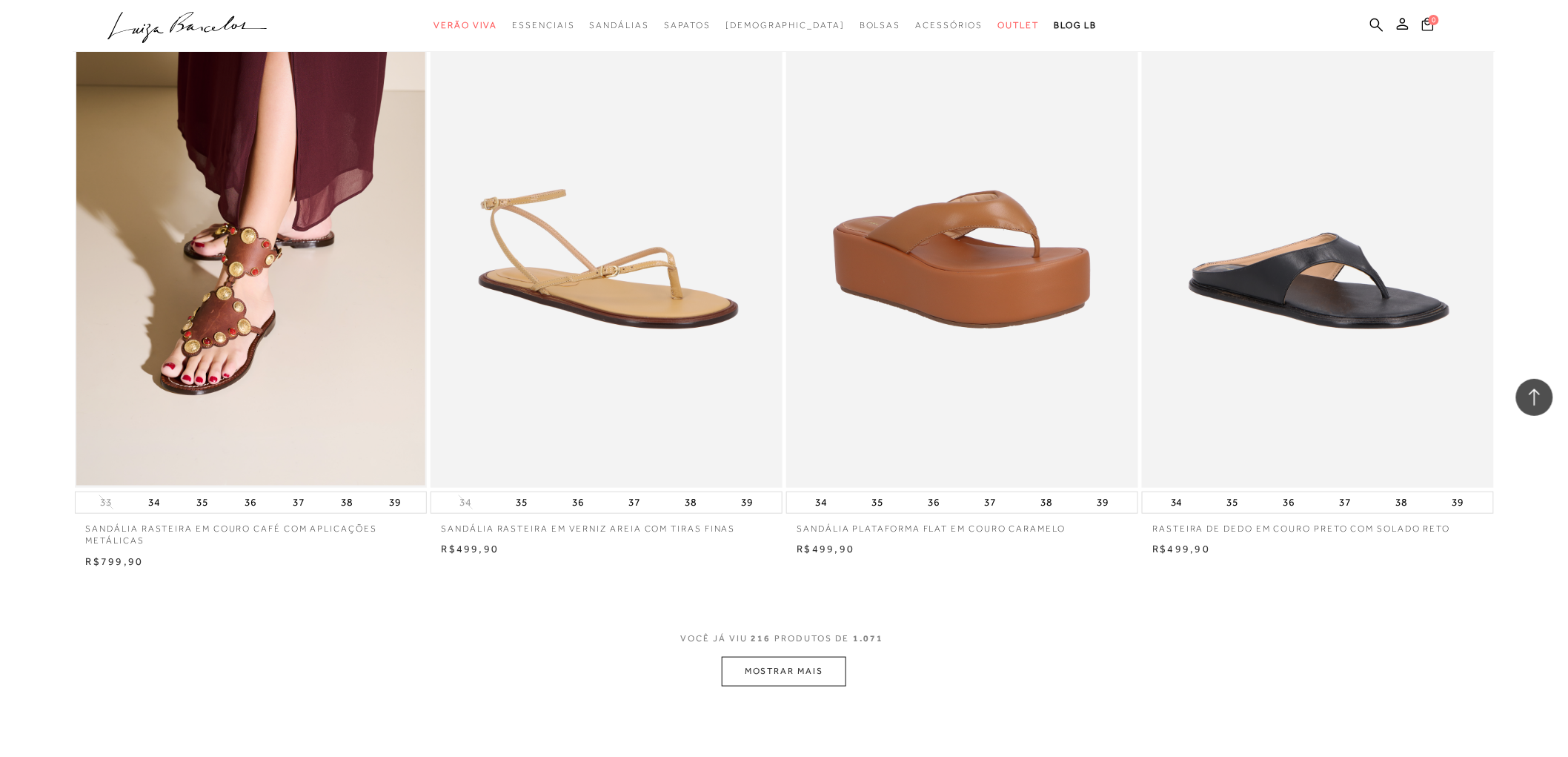
click at [812, 667] on button "MOSTRAR MAIS" at bounding box center [784, 670] width 124 height 29
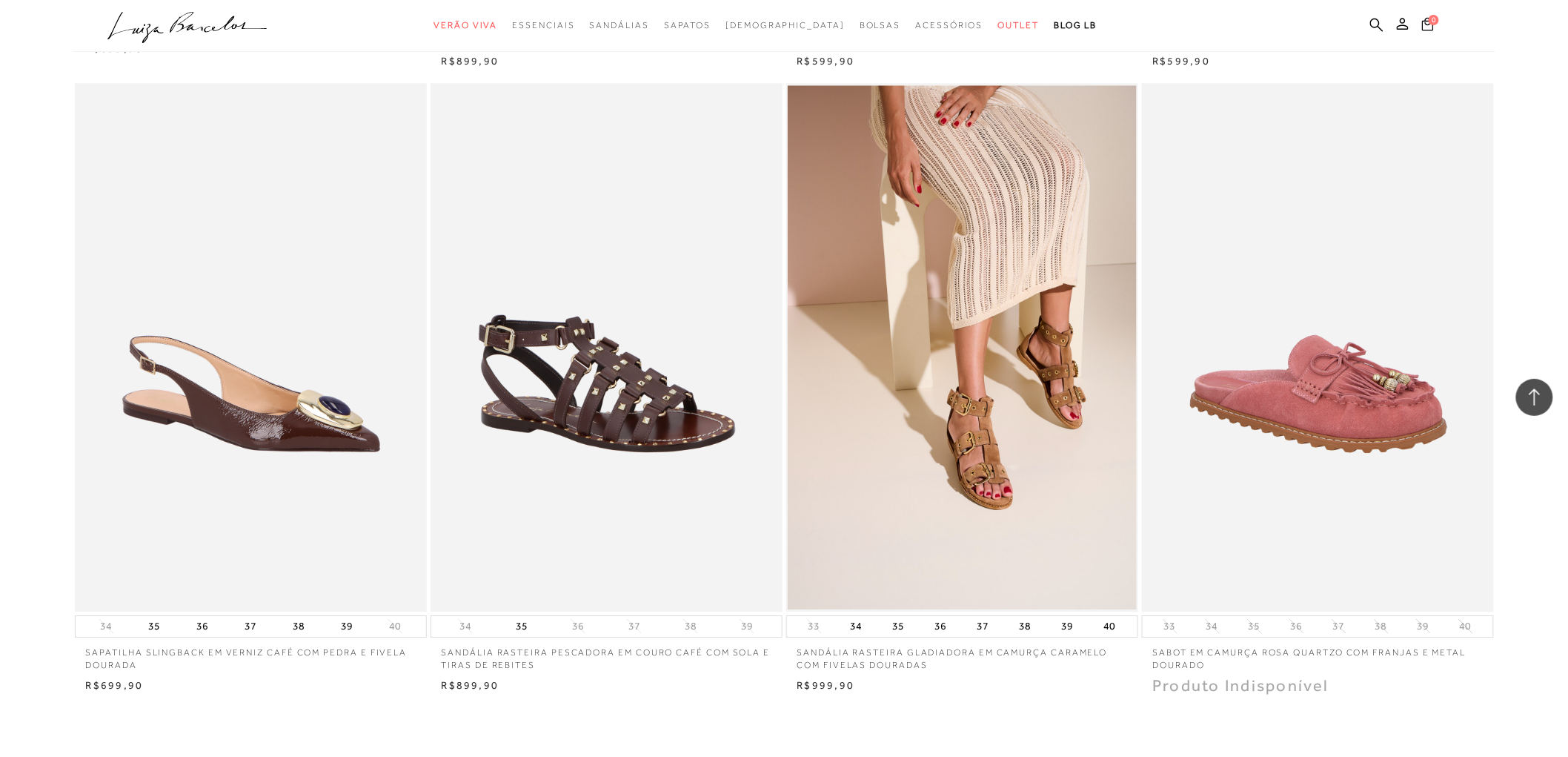
scroll to position [37275, 0]
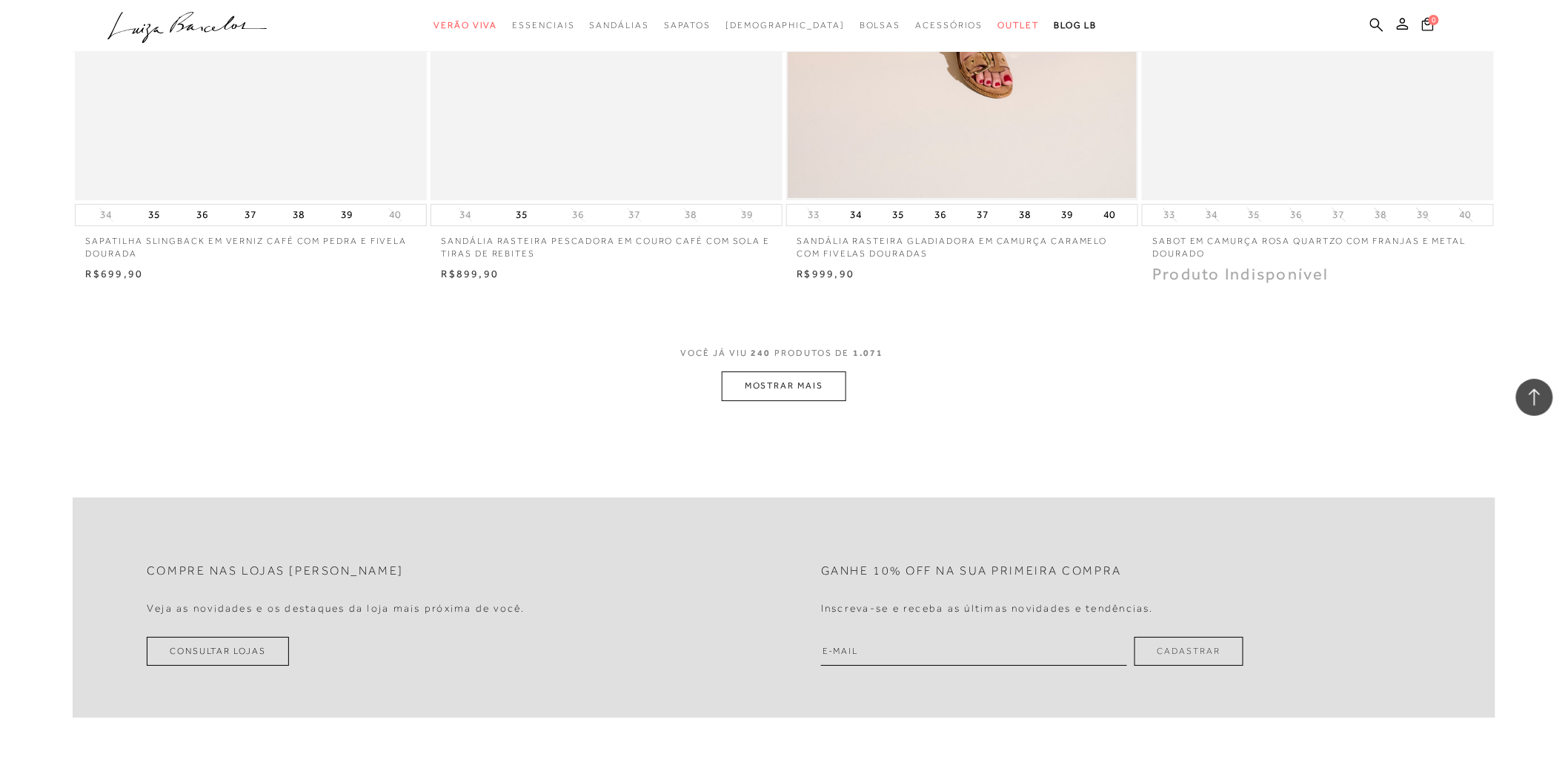
click at [815, 384] on button "MOSTRAR MAIS" at bounding box center [784, 385] width 124 height 29
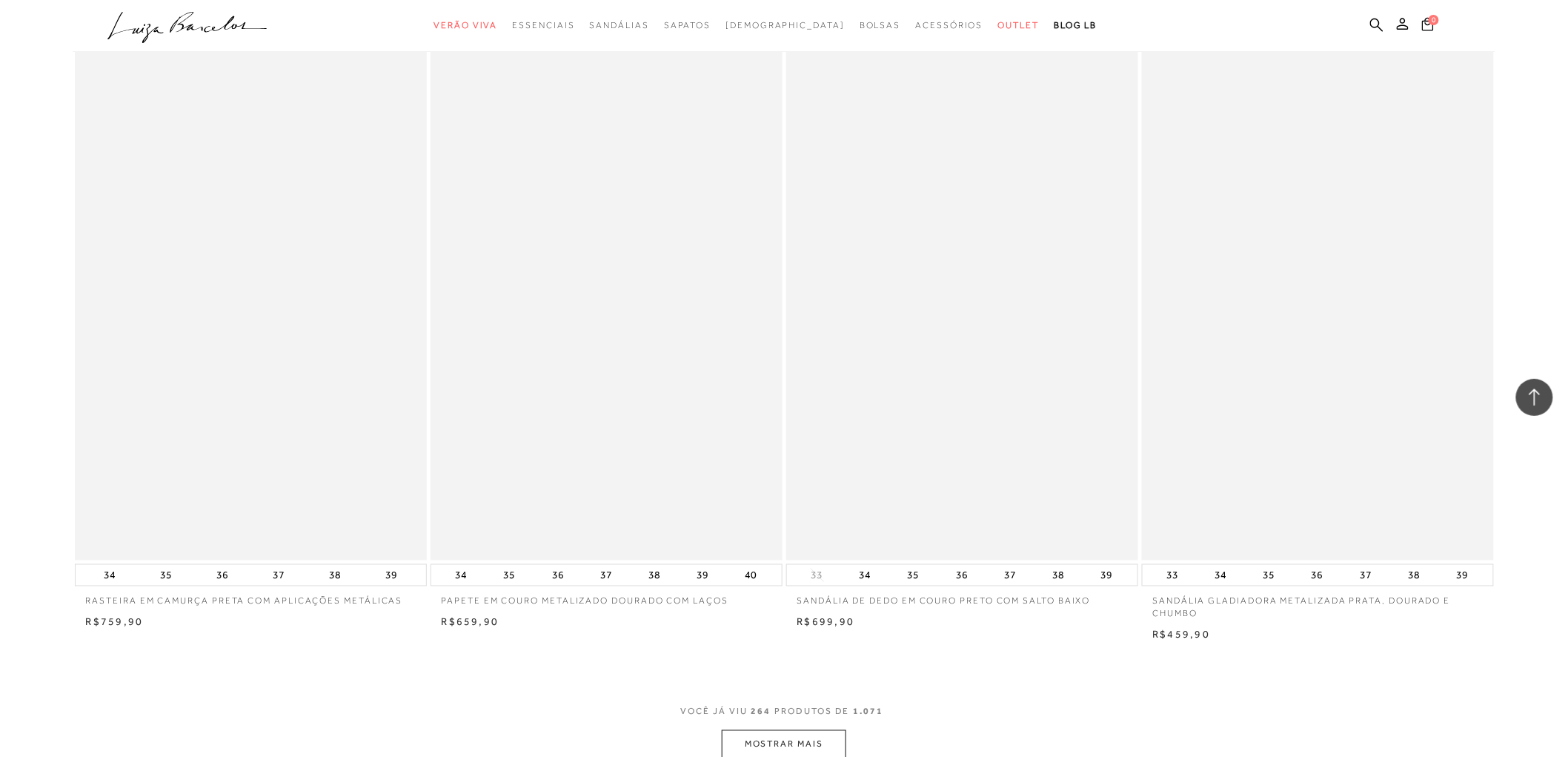
scroll to position [40982, 0]
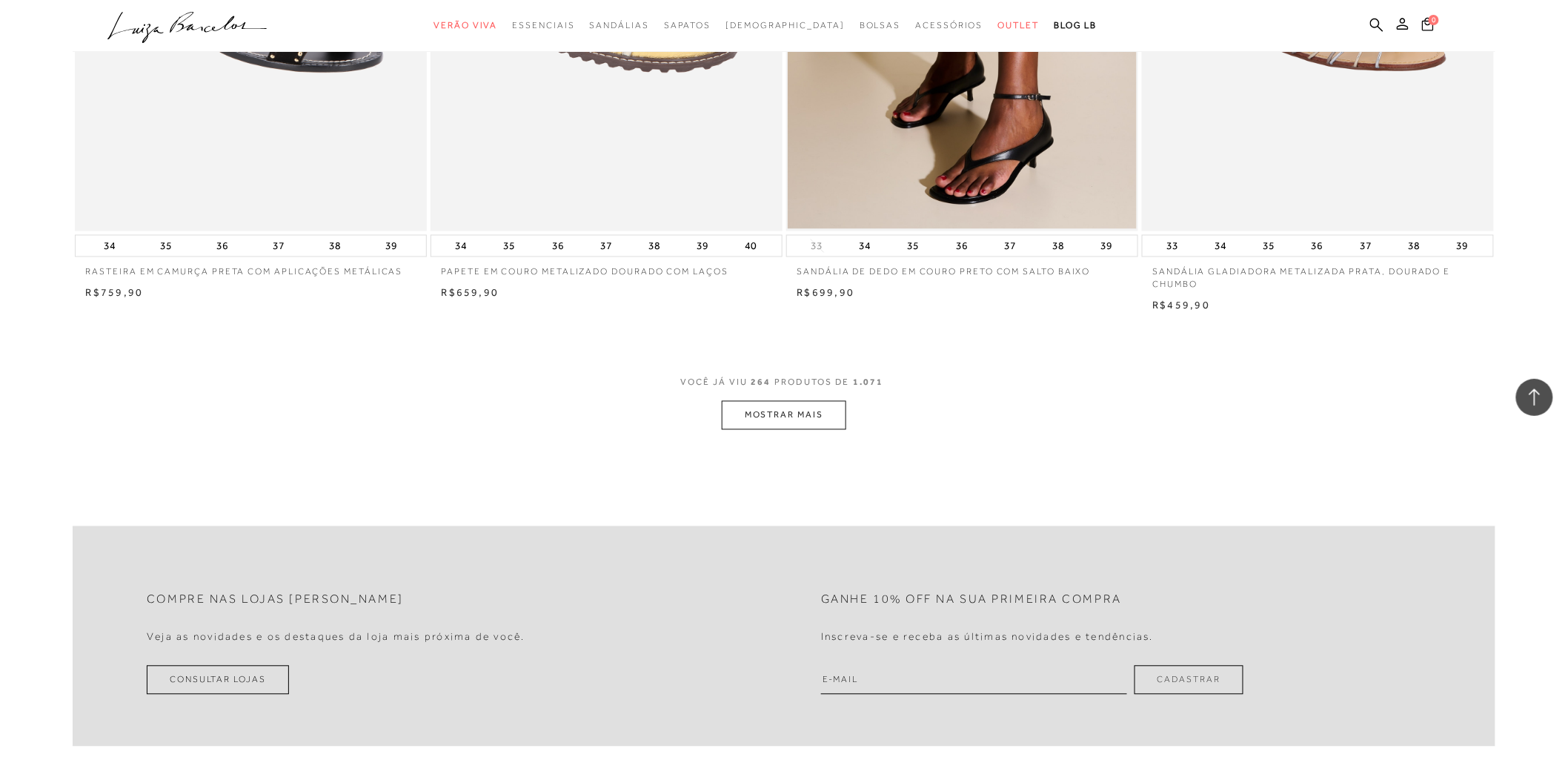
click at [786, 425] on button "MOSTRAR MAIS" at bounding box center [784, 415] width 124 height 29
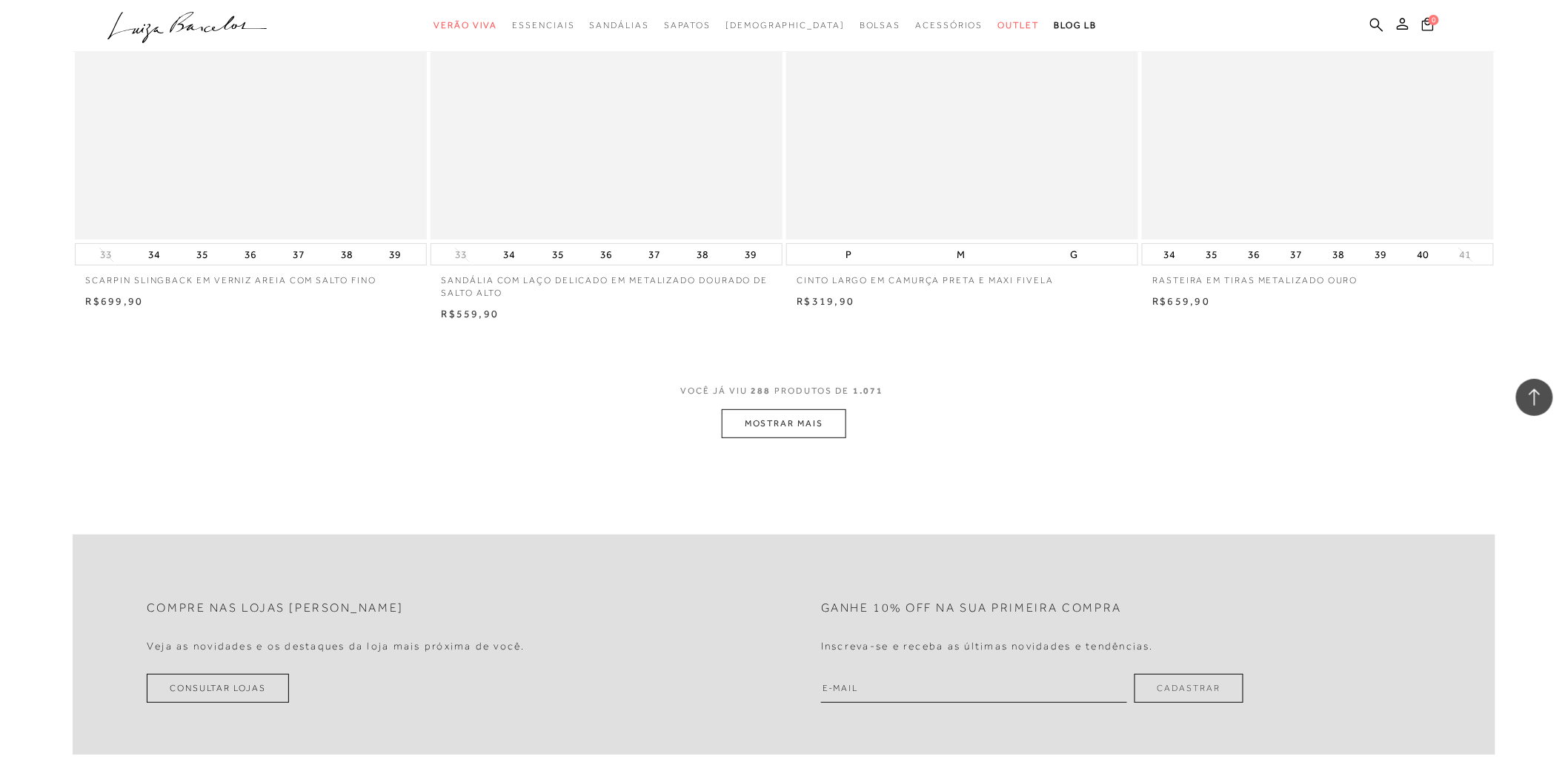
scroll to position [44792, 0]
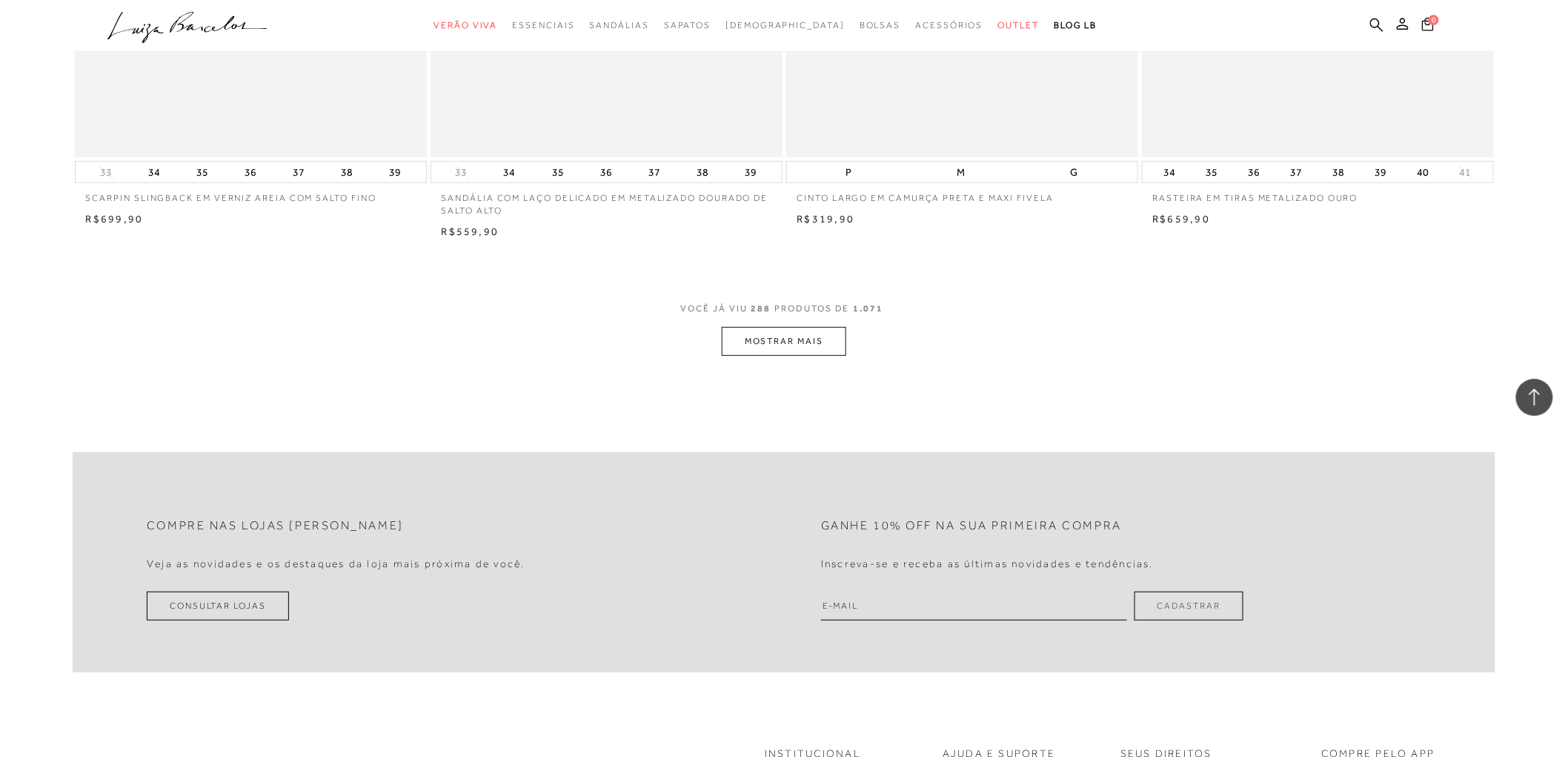
click at [782, 339] on button "MOSTRAR MAIS" at bounding box center [784, 341] width 124 height 29
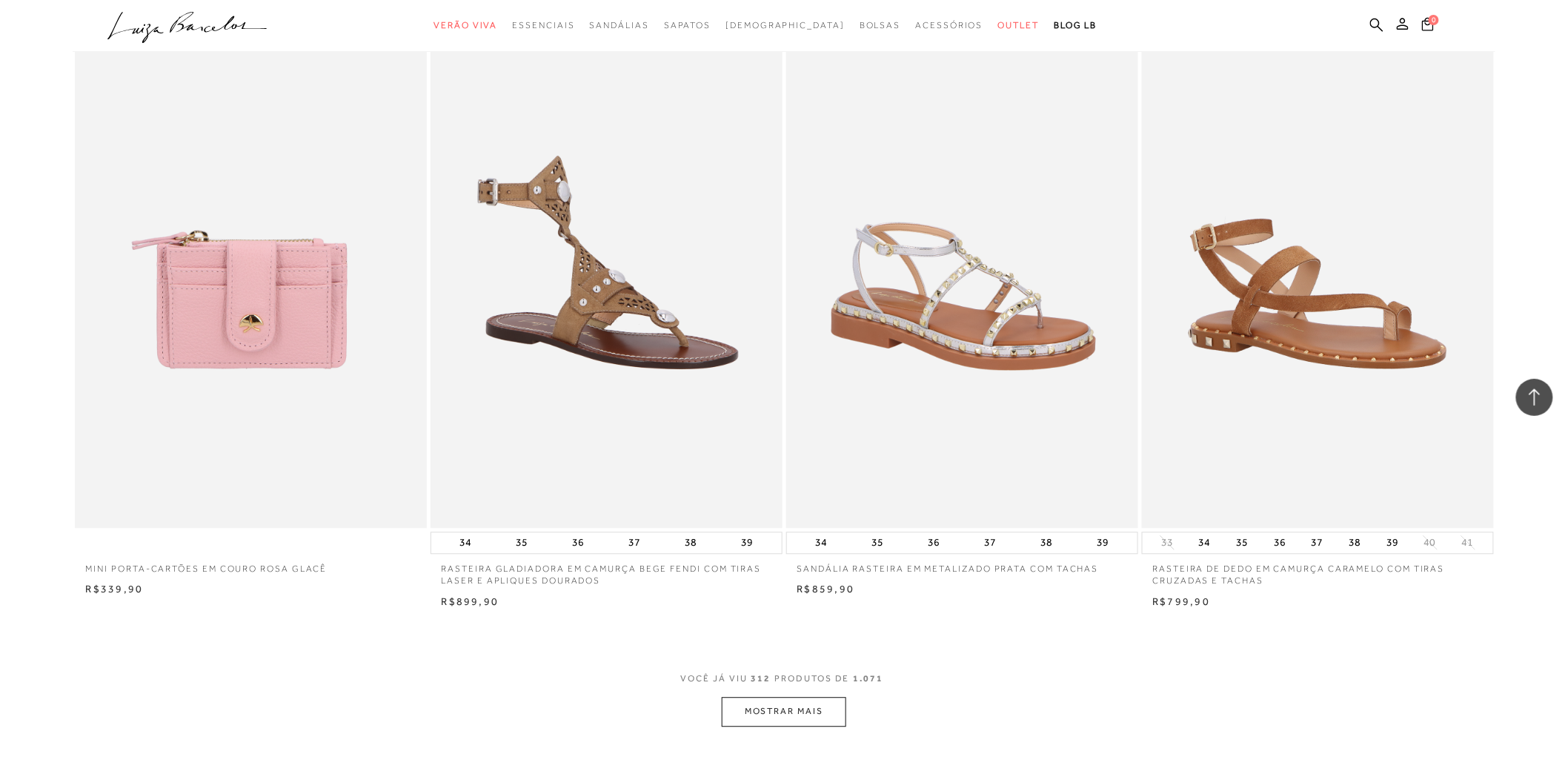
scroll to position [48417, 0]
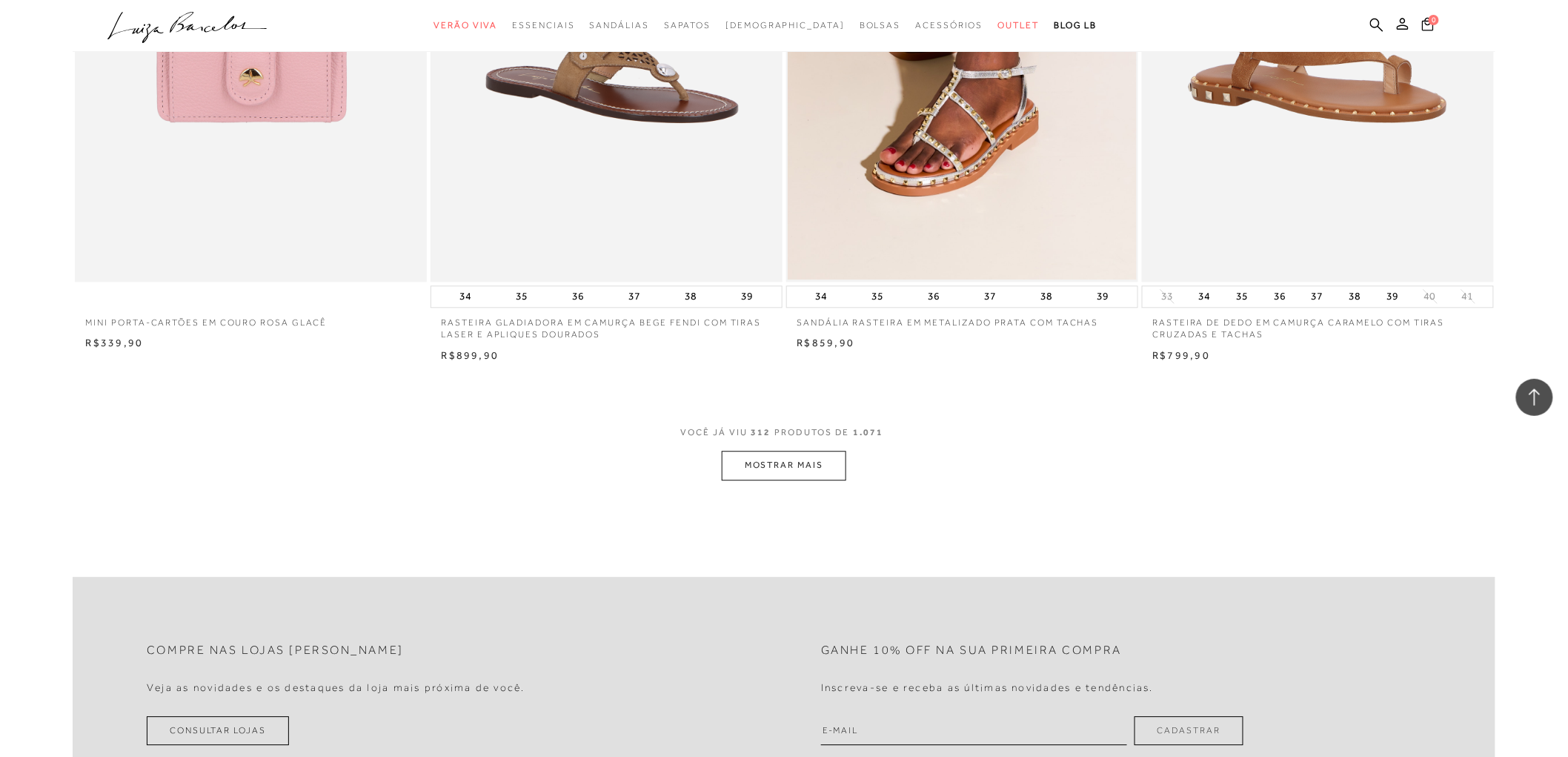
click at [789, 462] on button "MOSTRAR MAIS" at bounding box center [784, 465] width 124 height 29
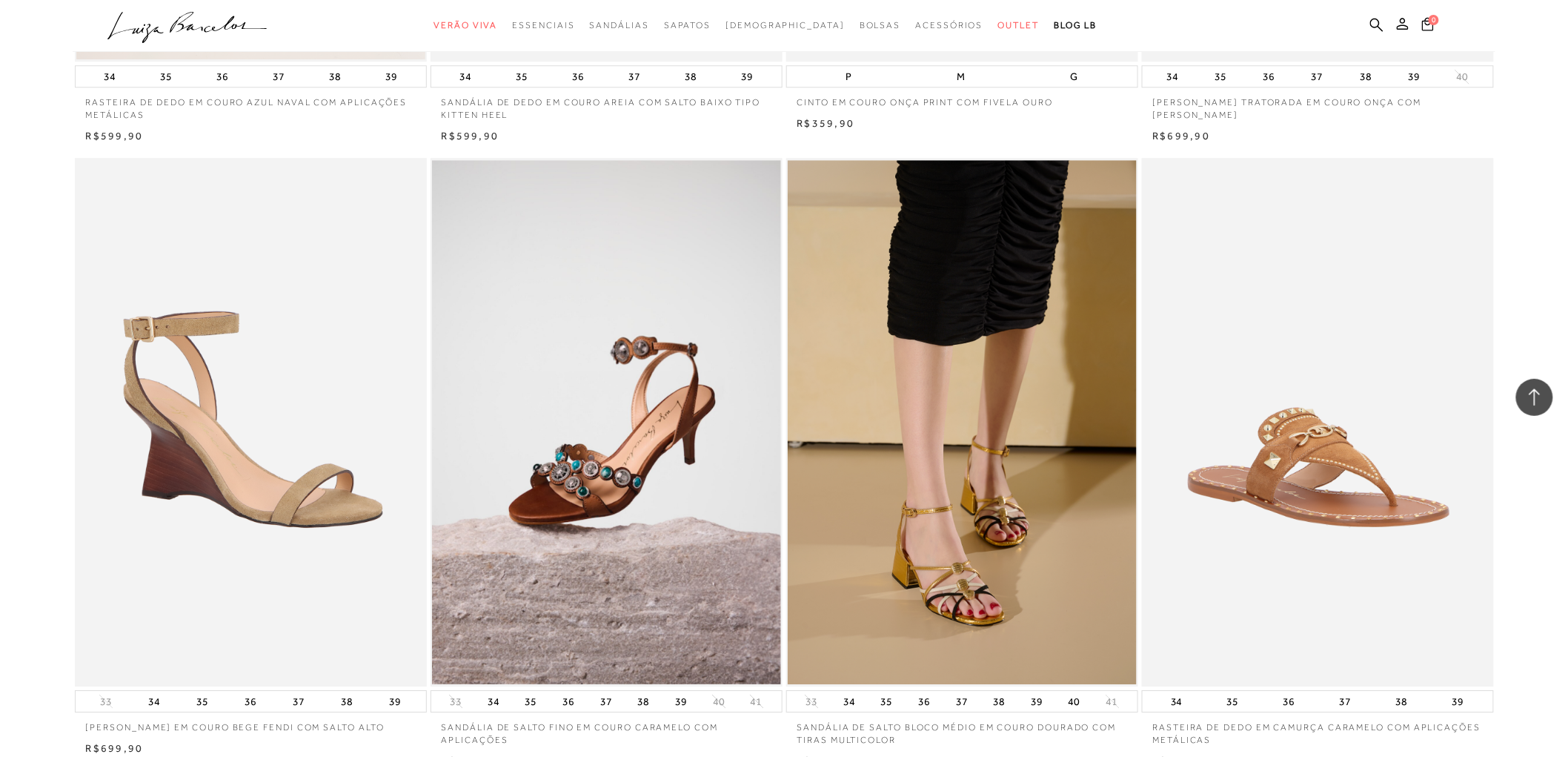
scroll to position [51218, 0]
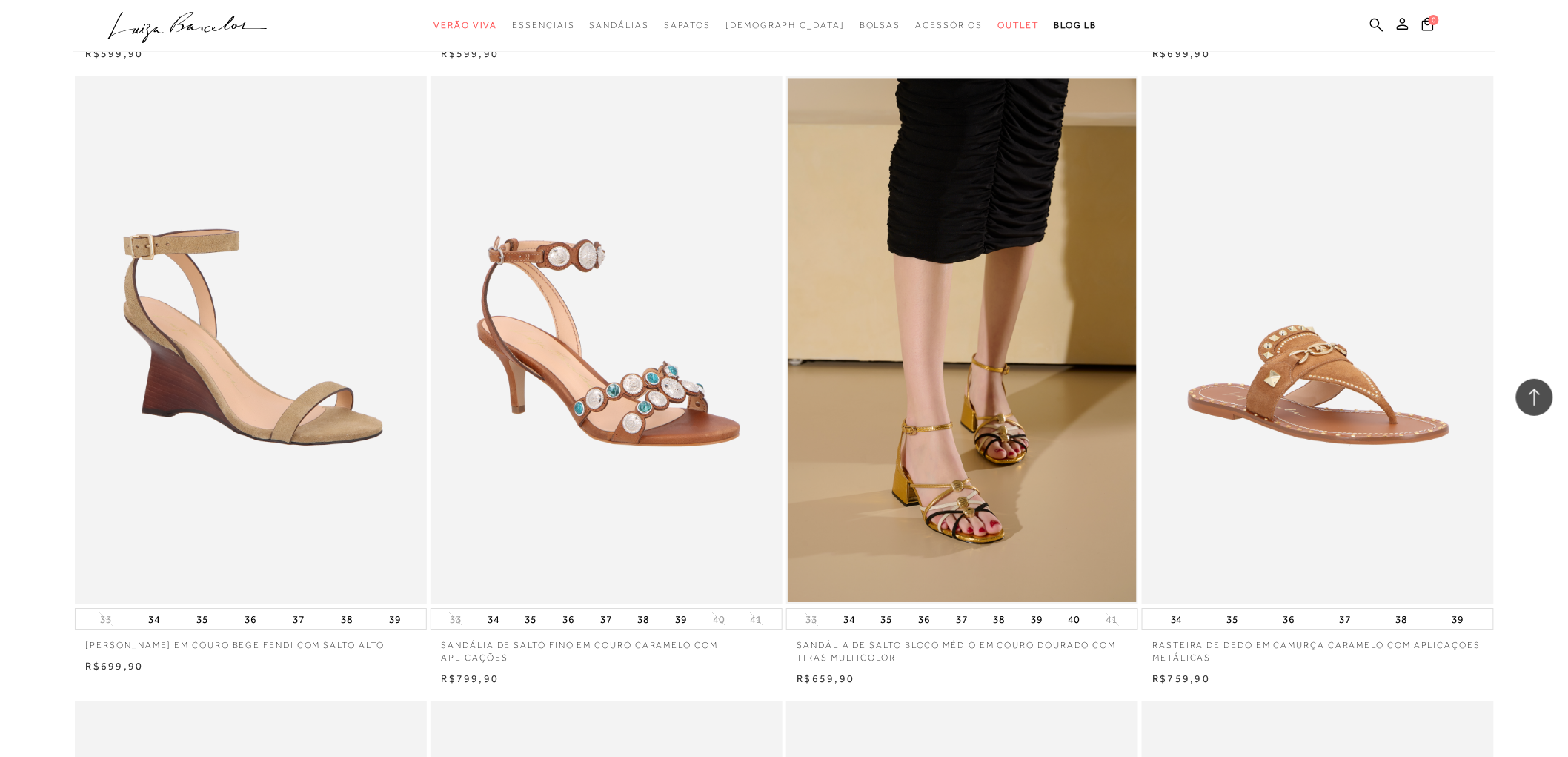
click at [583, 420] on img at bounding box center [607, 340] width 350 height 529
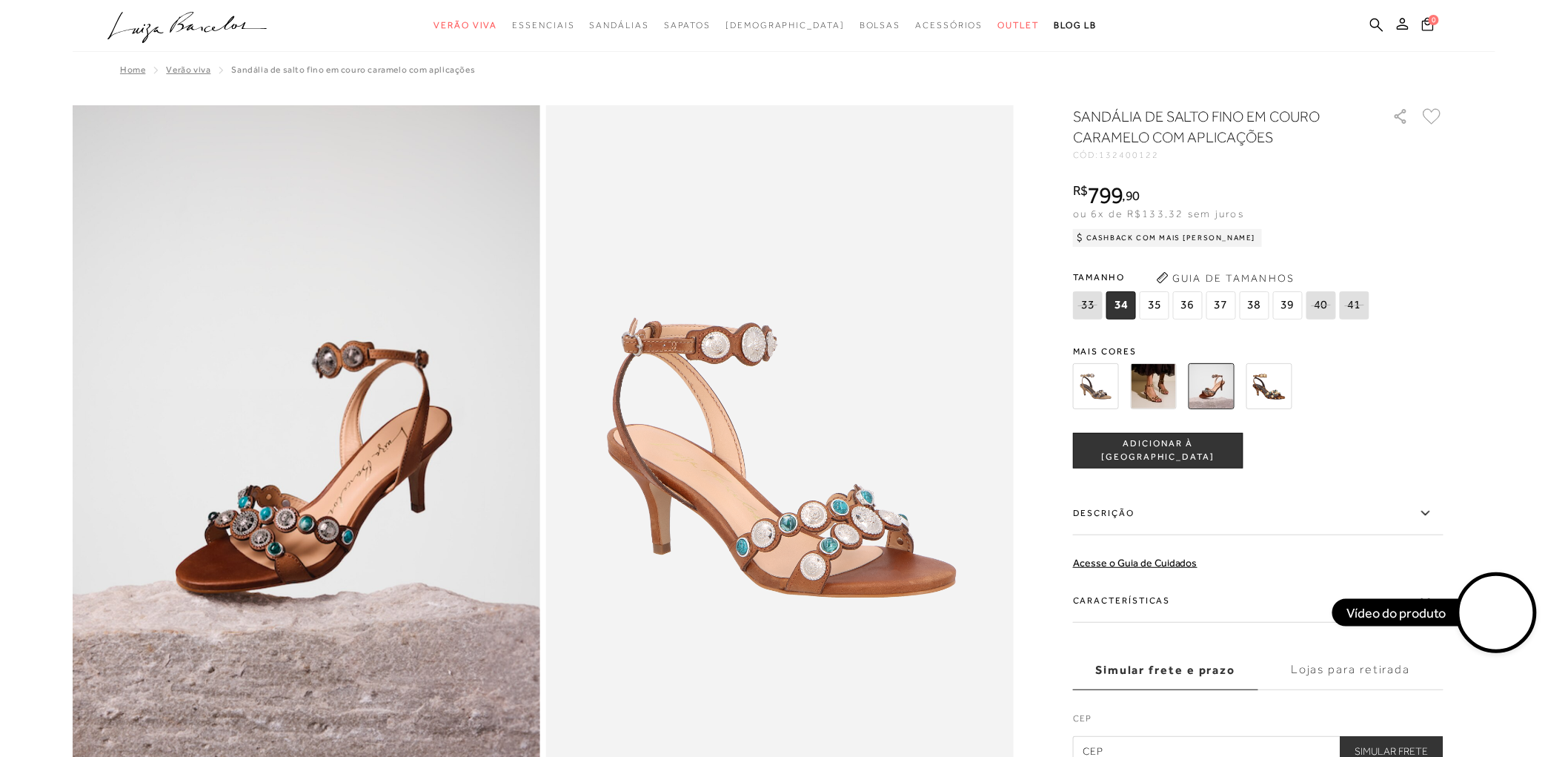
click at [1164, 394] on img at bounding box center [1154, 386] width 46 height 46
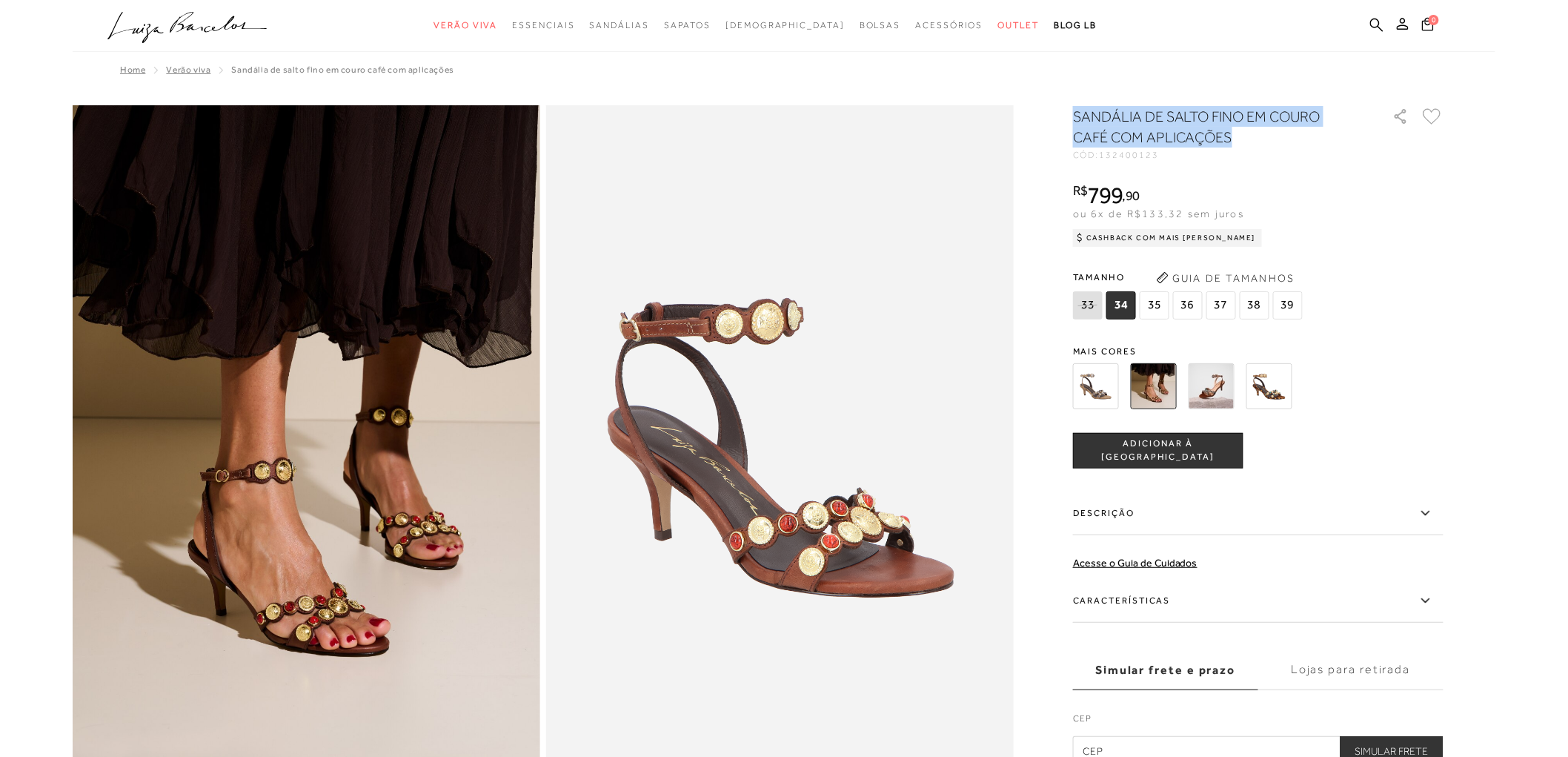
drag, startPoint x: 1071, startPoint y: 112, endPoint x: 1238, endPoint y: 134, distance: 168.4
copy h1 "SANDÁLIA DE SALTO FINO EM COURO CAFÉ COM APLICAÇÕES"
